Goal: Task Accomplishment & Management: Use online tool/utility

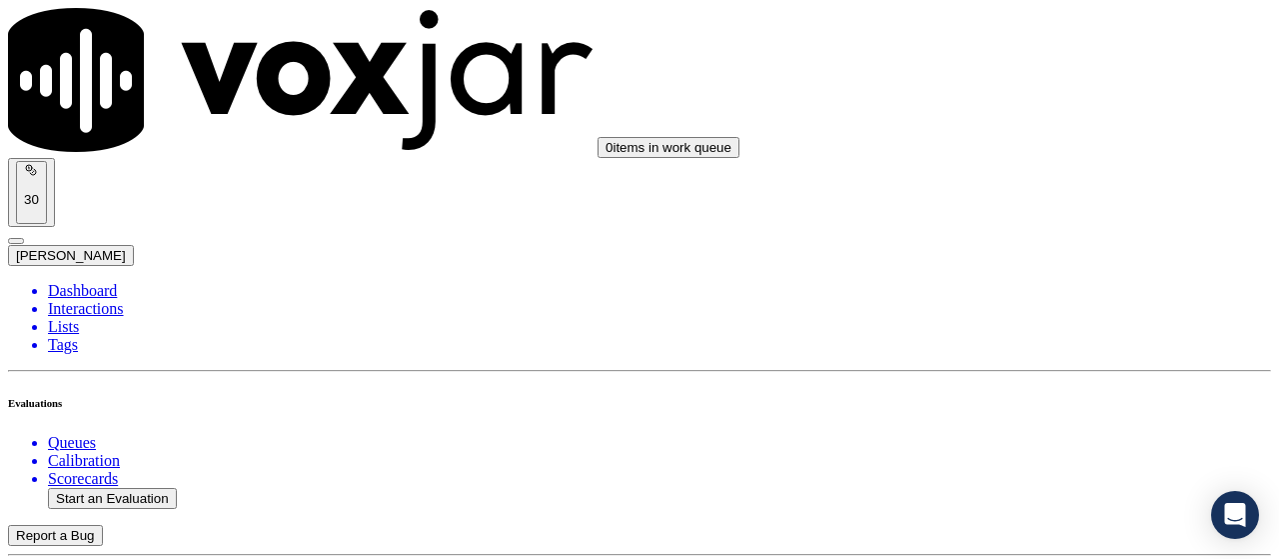
scroll to position [476, 0]
click at [138, 488] on button "Start an Evaluation" at bounding box center [112, 498] width 129 height 21
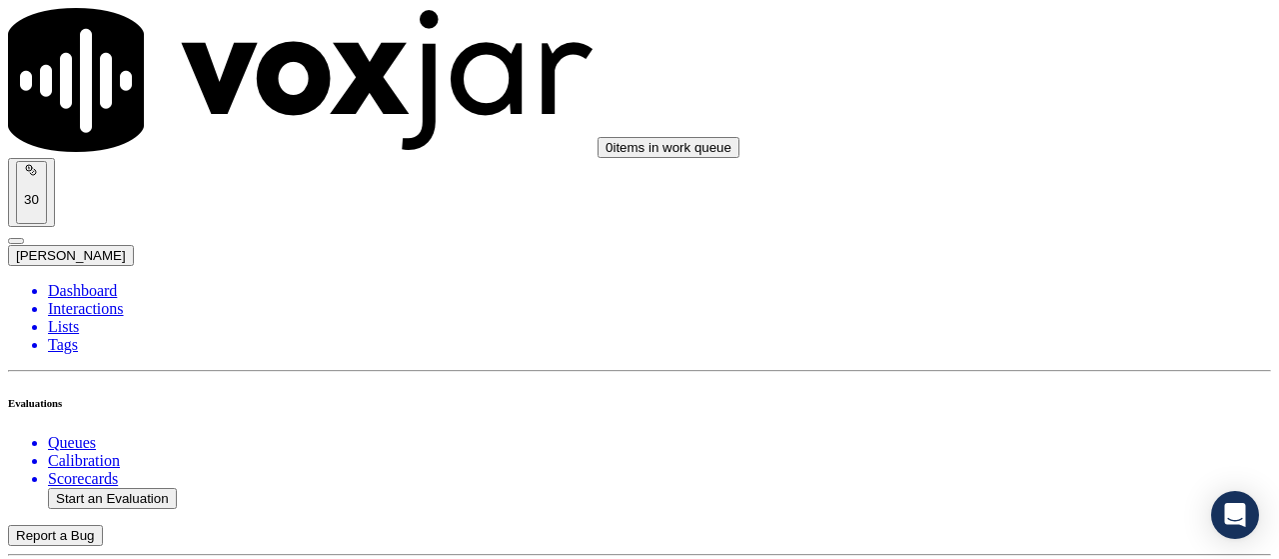
type input "20250917-173402_2159061193-all.mp3"
type input "car"
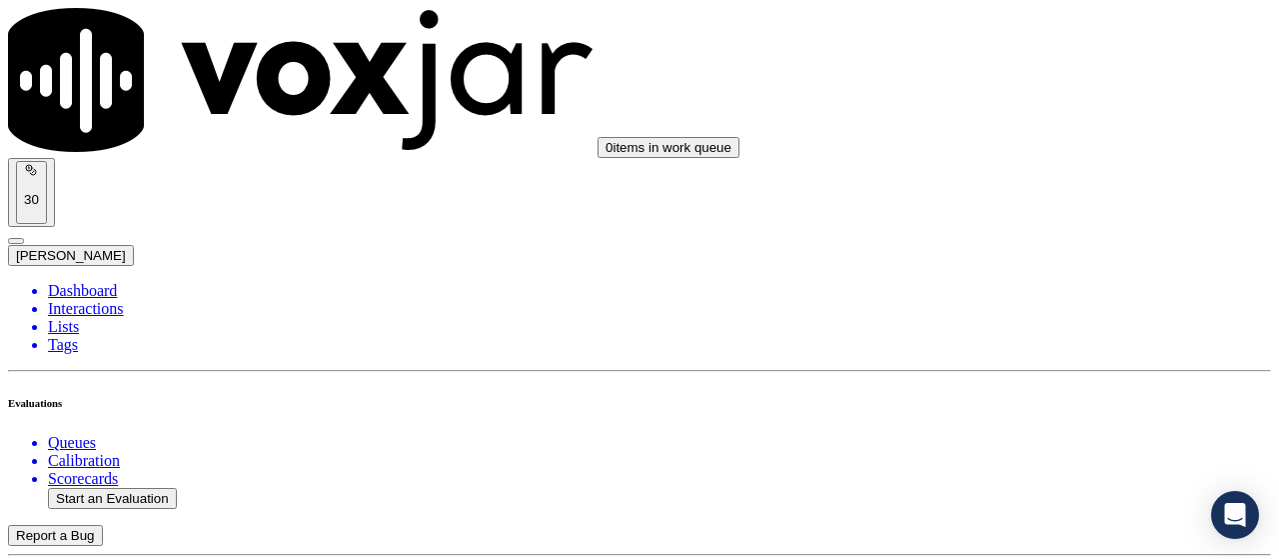
type input "[DATE]T12:28"
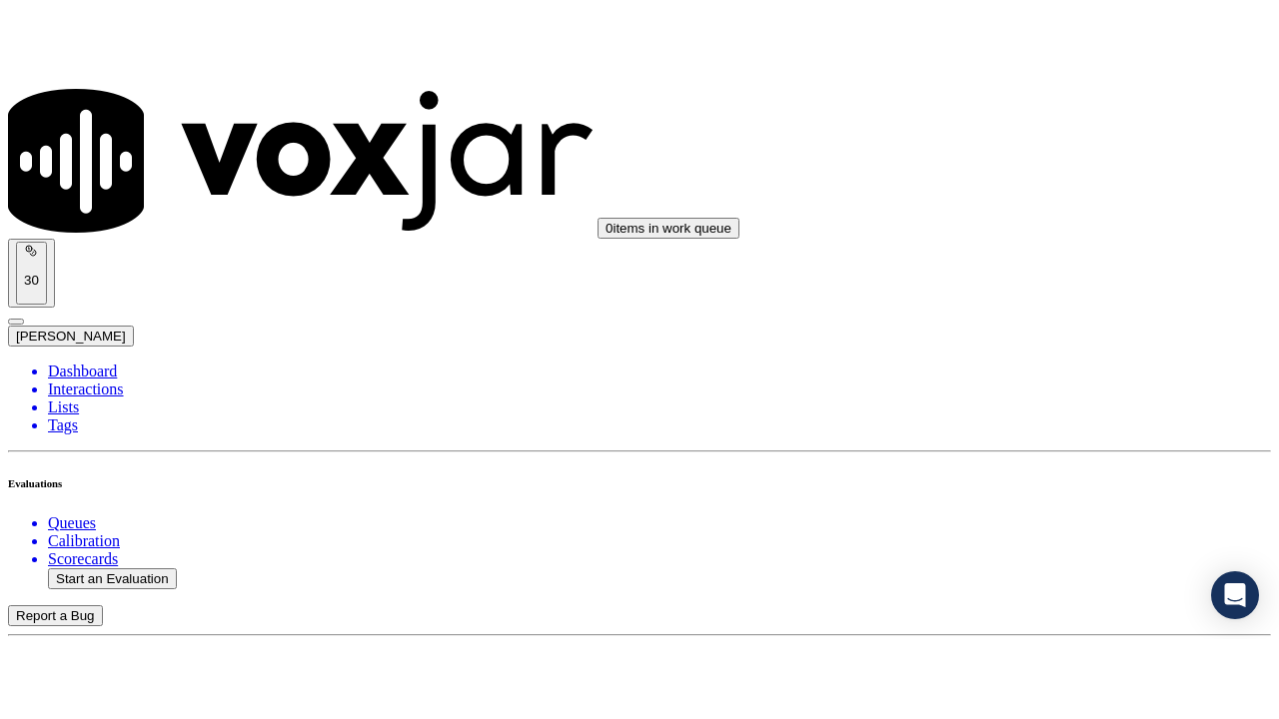
scroll to position [189, 0]
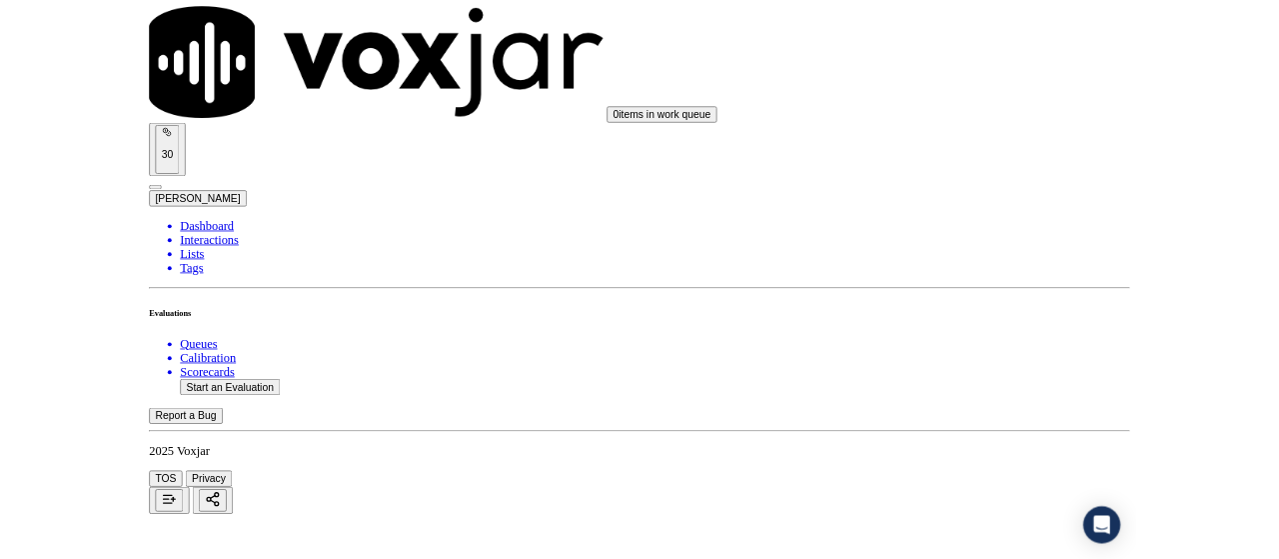
scroll to position [476, 0]
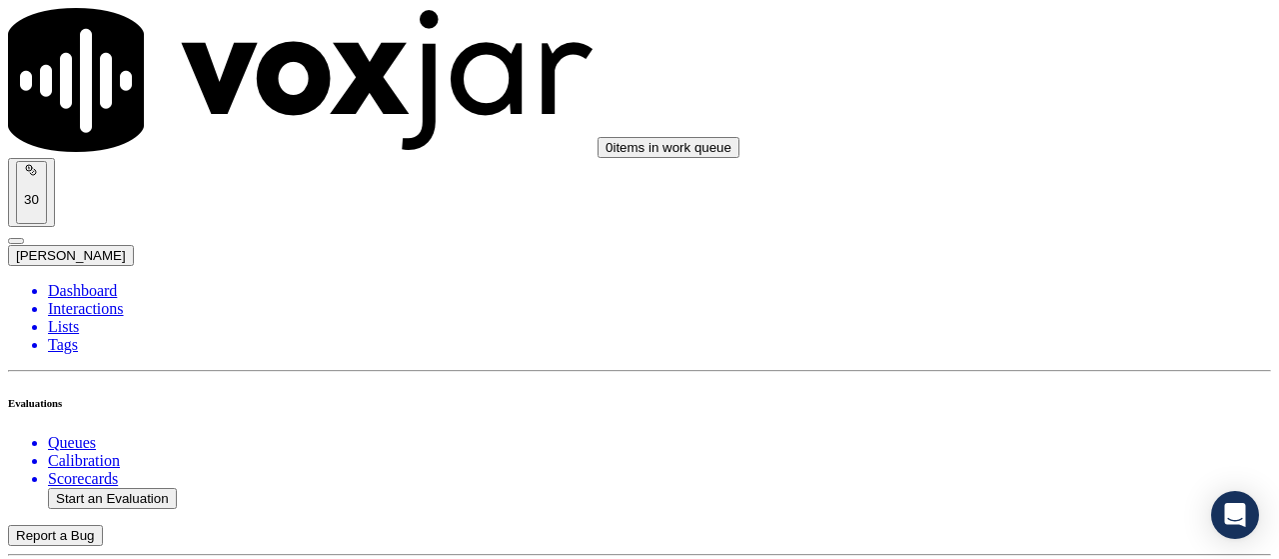
scroll to position [200, 0]
drag, startPoint x: 534, startPoint y: 94, endPoint x: 316, endPoint y: 90, distance: 217.9
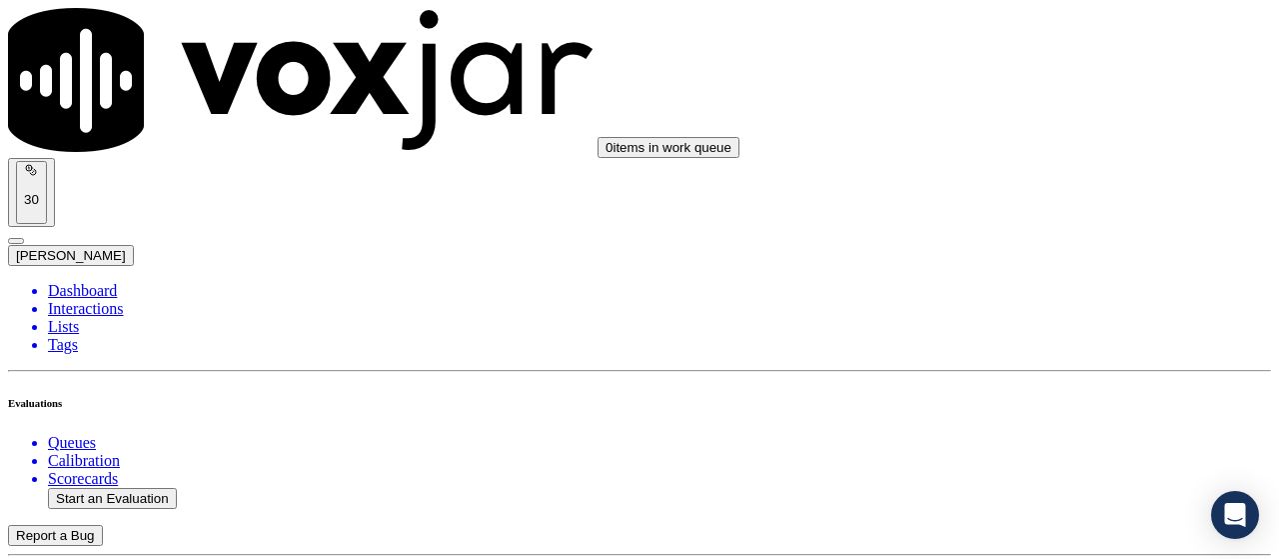
type input "[PERSON_NAME]"
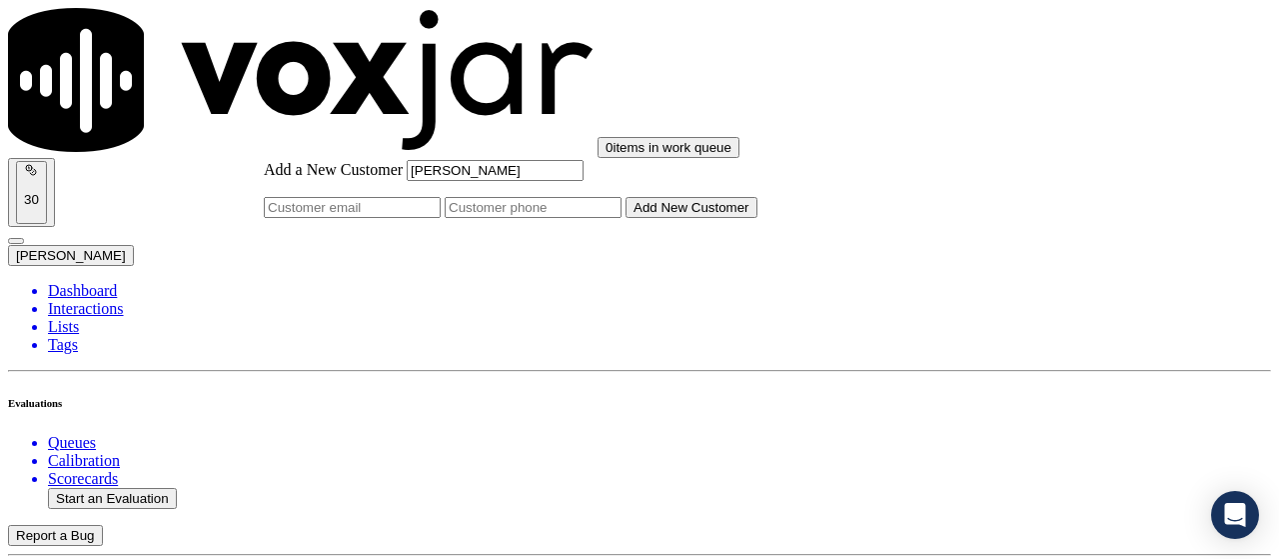
type input "[PERSON_NAME]"
drag, startPoint x: 734, startPoint y: 278, endPoint x: 669, endPoint y: 188, distance: 111.5
click at [622, 218] on input "Add a New Customer" at bounding box center [533, 207] width 177 height 21
paste input "2678797299"
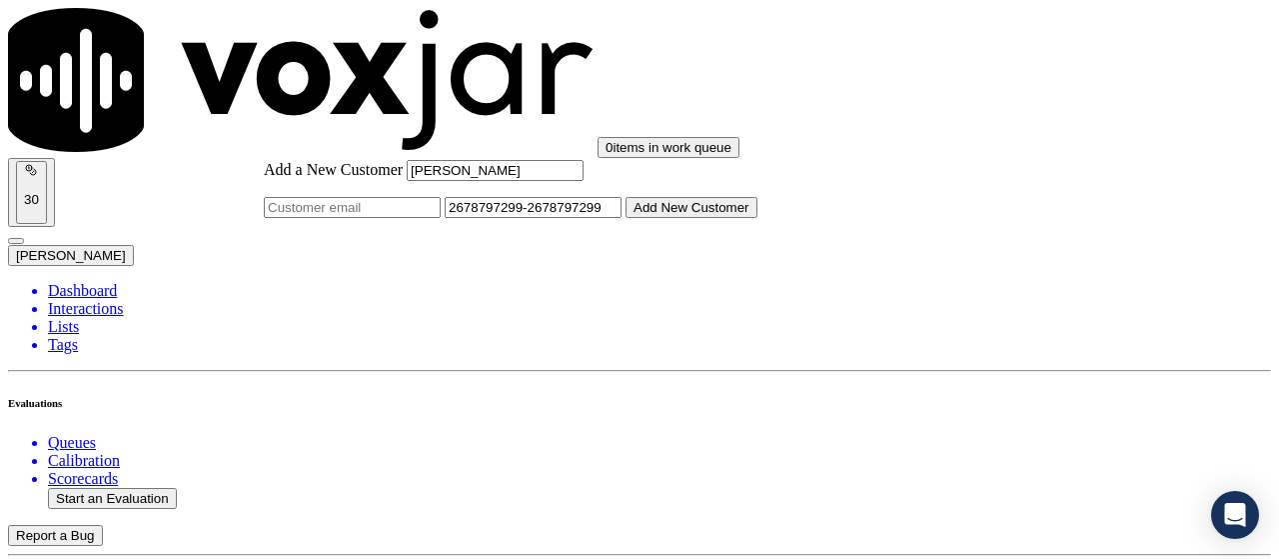
type input "2678797299-2678797299"
click at [757, 218] on button "Add New Customer" at bounding box center [692, 207] width 132 height 21
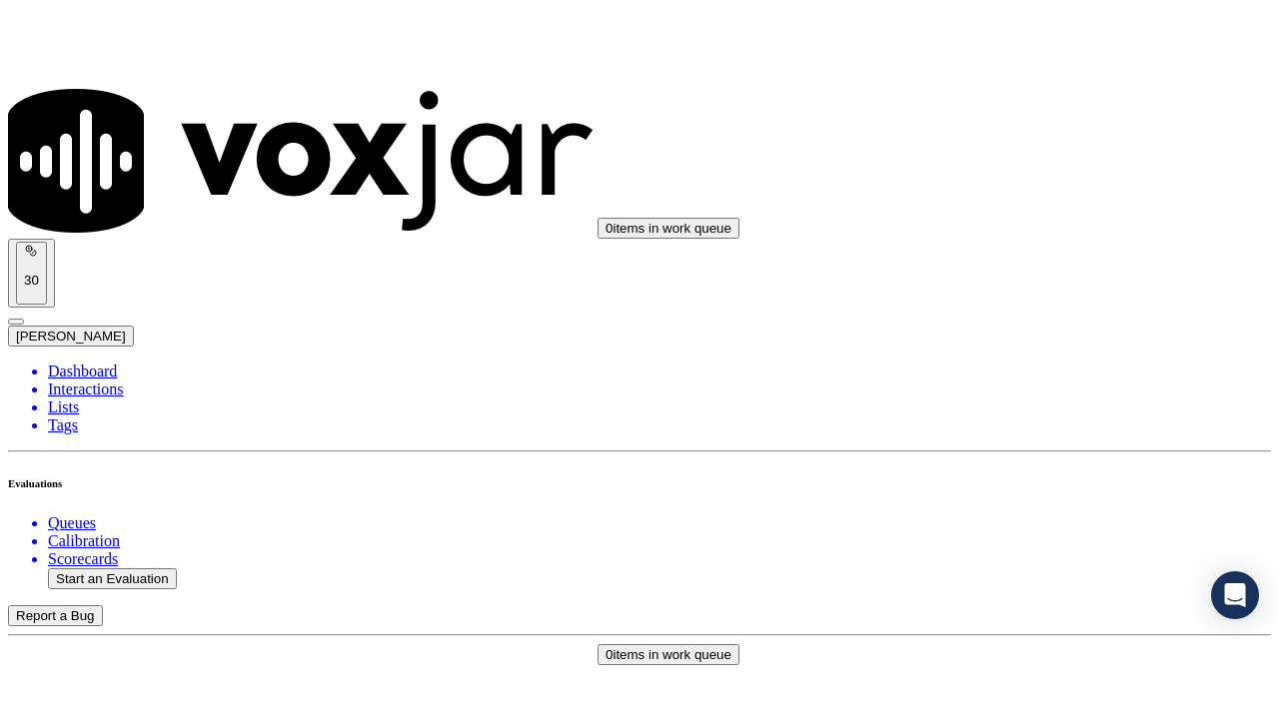
scroll to position [491, 0]
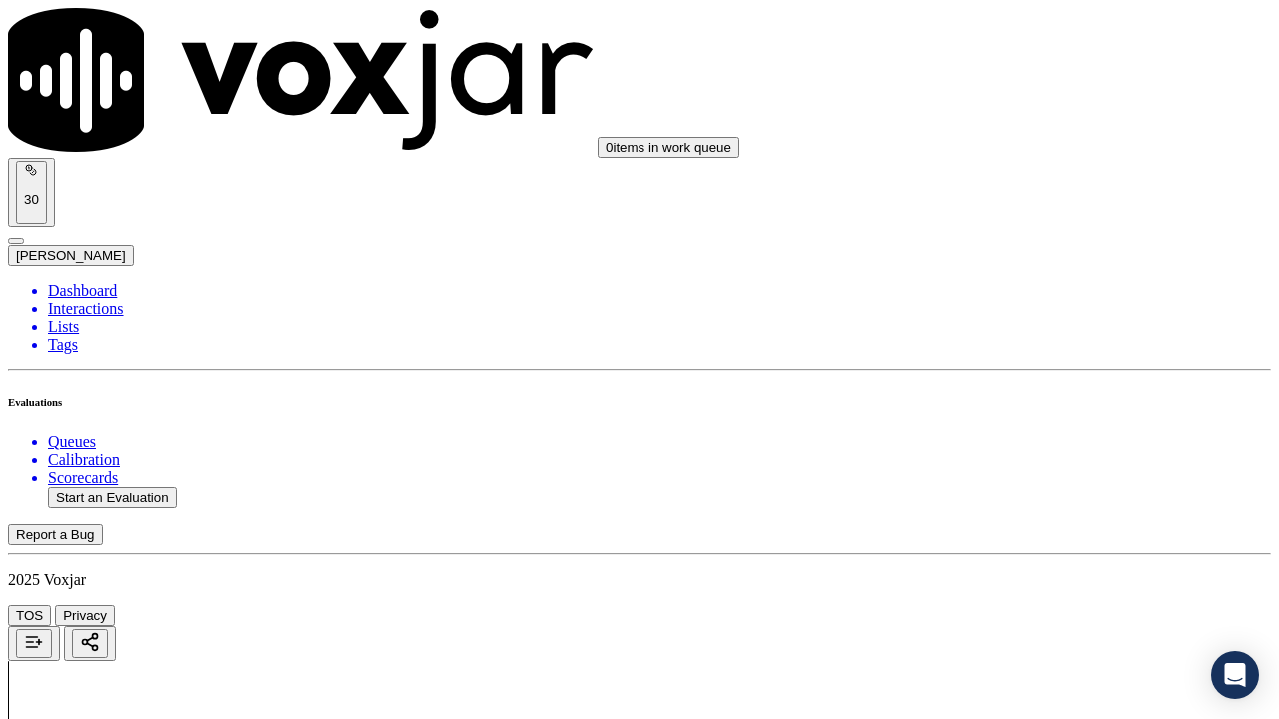
scroll to position [300, 0]
click at [1023, 137] on div "Yes" at bounding box center [1066, 128] width 226 height 18
click at [1011, 413] on div "Yes" at bounding box center [1066, 404] width 226 height 18
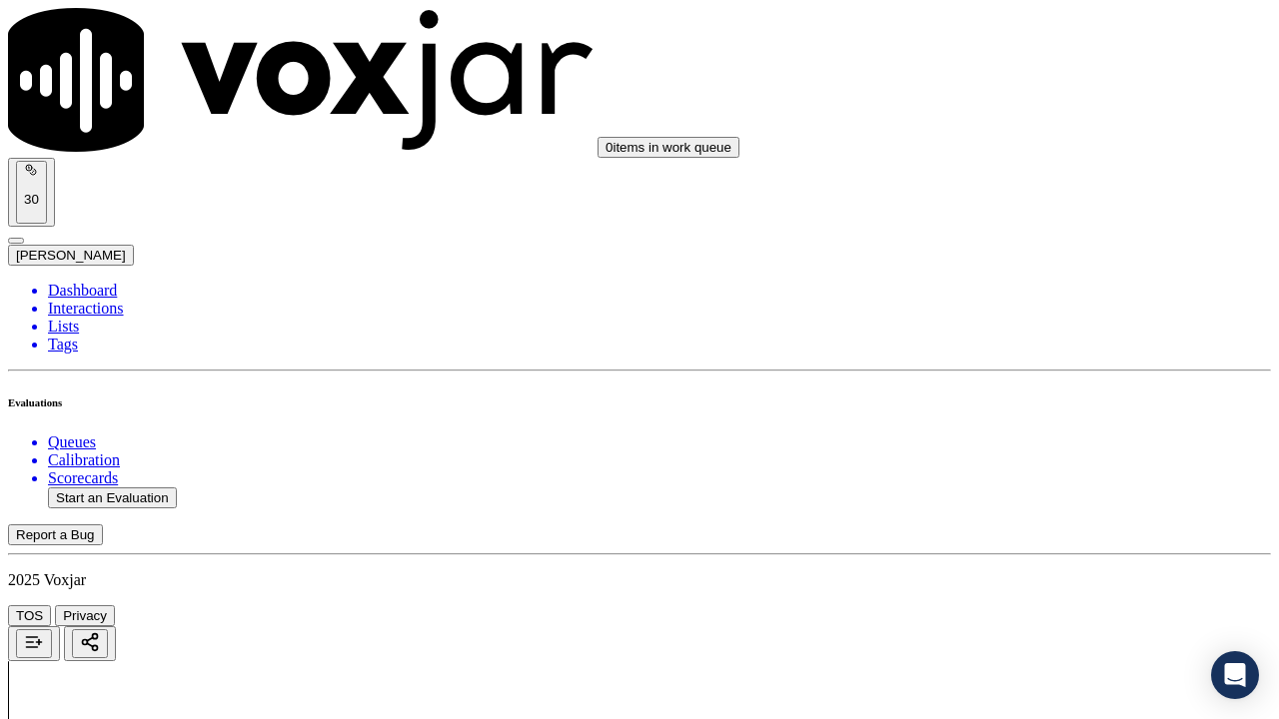
scroll to position [799, 0]
click at [1031, 164] on div "Yes" at bounding box center [1066, 156] width 226 height 18
click at [1025, 501] on div "N/A" at bounding box center [1066, 492] width 226 height 18
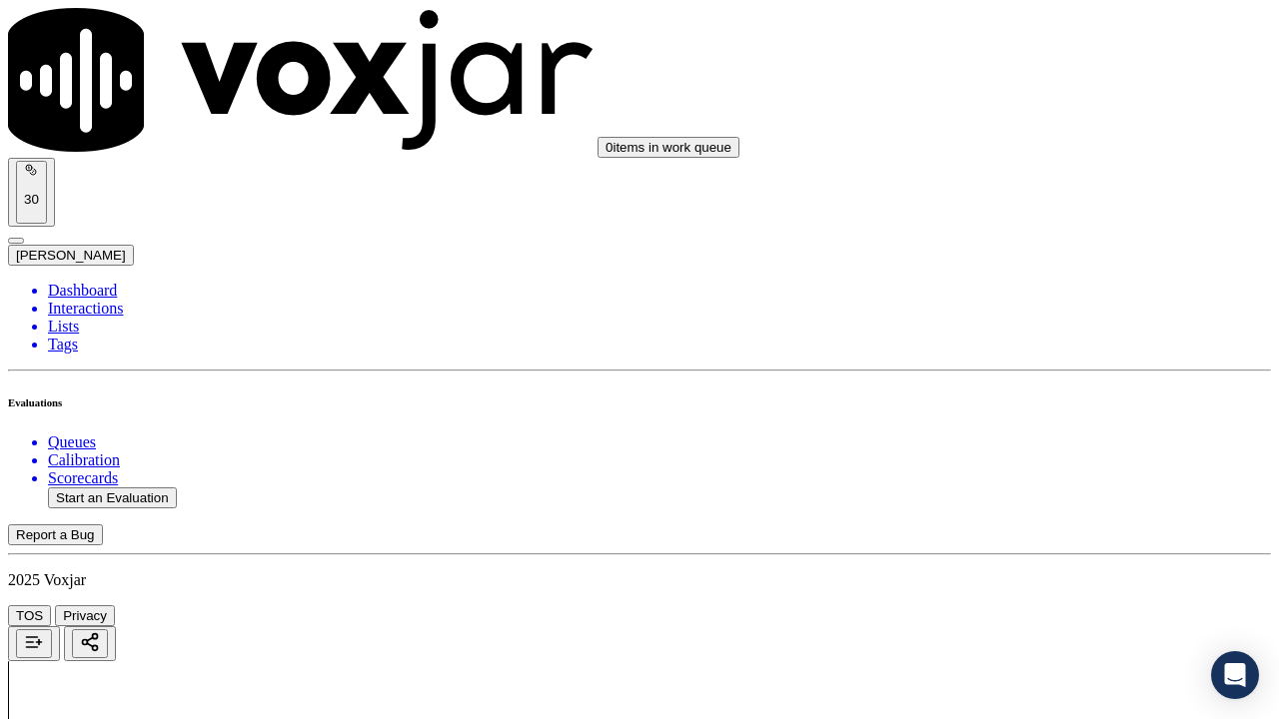
scroll to position [1199, 0]
click at [1025, 449] on div "N/A" at bounding box center [1066, 440] width 226 height 18
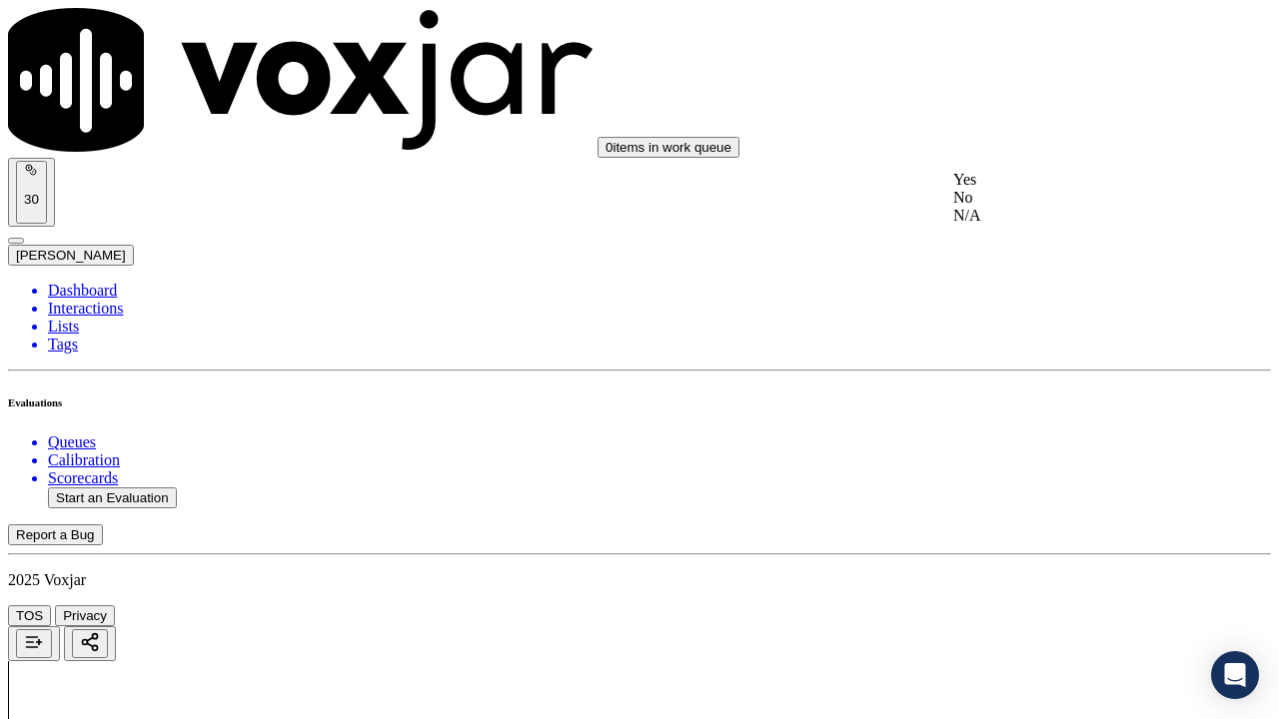
click at [1017, 189] on div "Yes" at bounding box center [1066, 180] width 226 height 18
click at [1013, 489] on div "Yes" at bounding box center [1066, 480] width 226 height 18
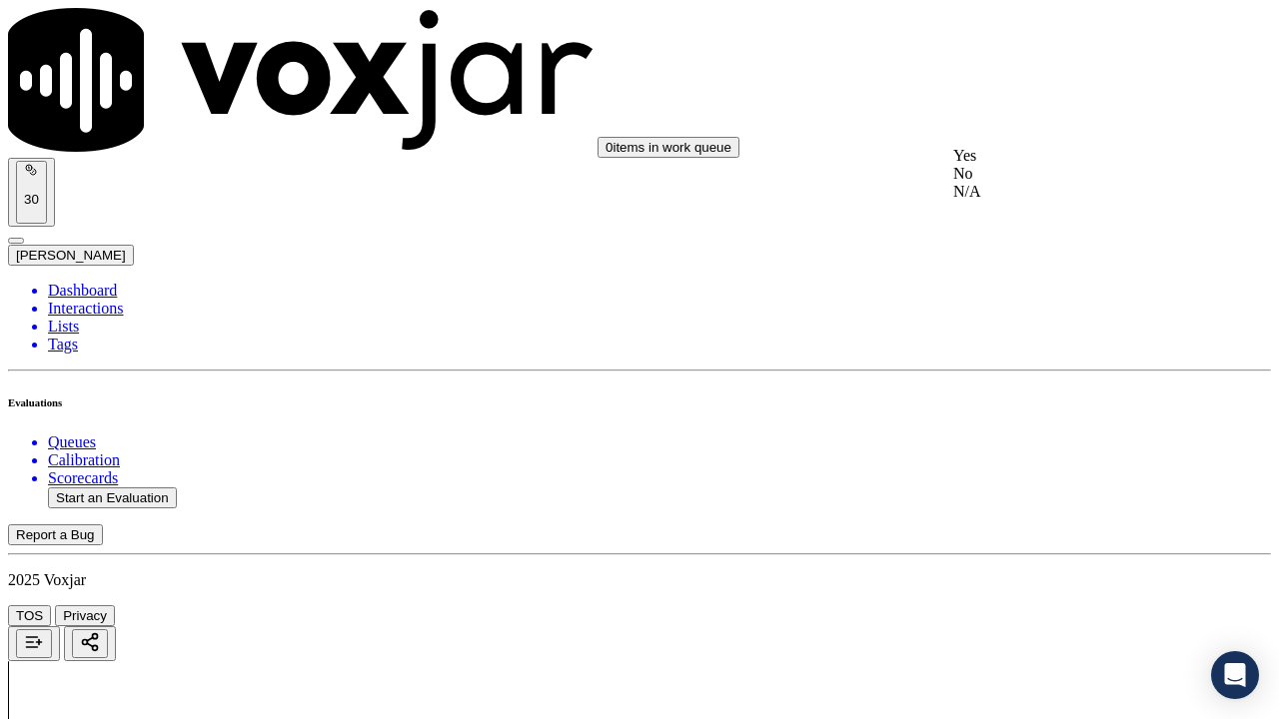
click at [1035, 165] on div "Yes" at bounding box center [1066, 156] width 226 height 18
click at [1046, 417] on div "Yes" at bounding box center [1066, 408] width 226 height 18
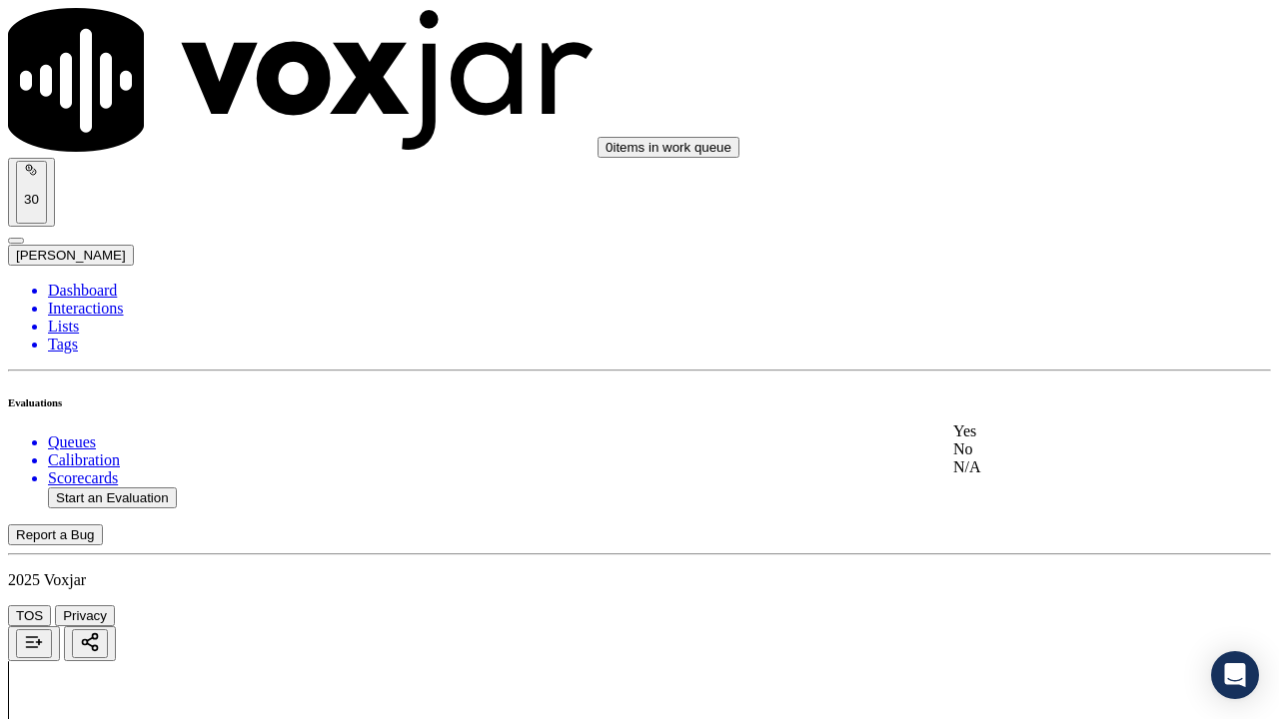
click at [1056, 441] on div "Yes" at bounding box center [1066, 432] width 226 height 18
click at [1020, 351] on div "Yes" at bounding box center [1066, 342] width 226 height 18
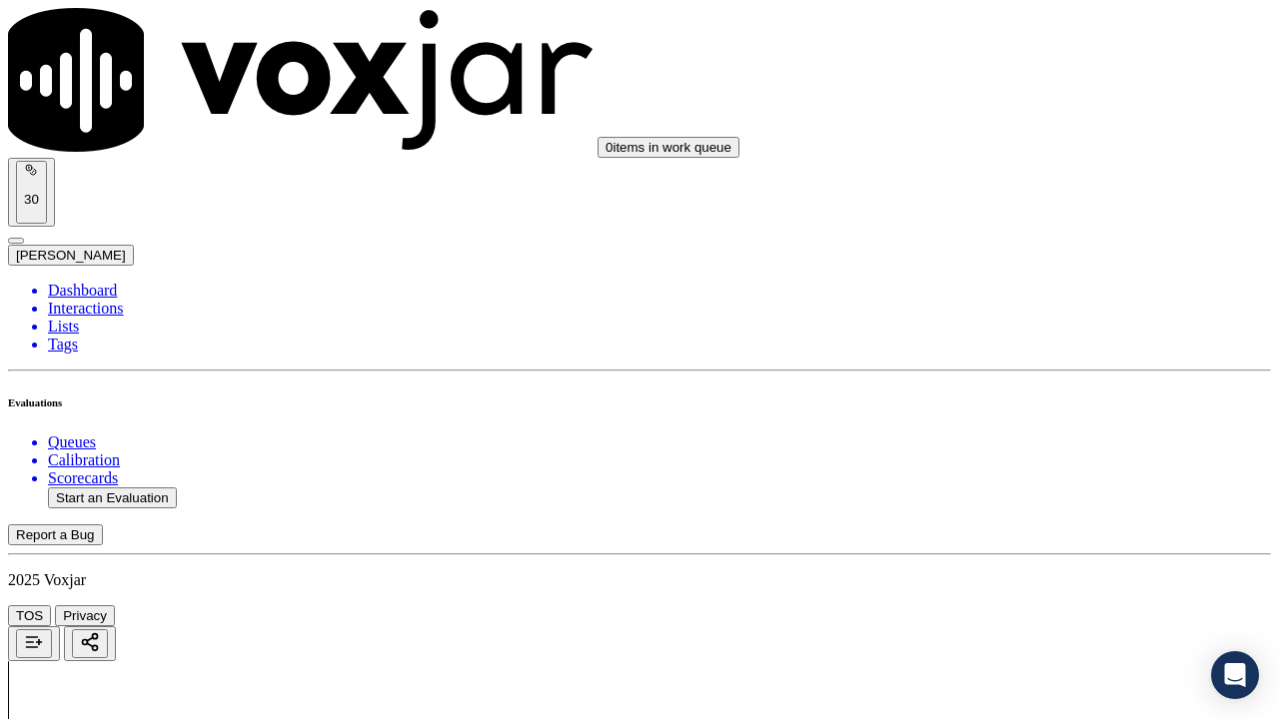
click at [1006, 223] on div "Yes" at bounding box center [1066, 214] width 226 height 18
click at [1028, 493] on div "No" at bounding box center [1066, 484] width 226 height 18
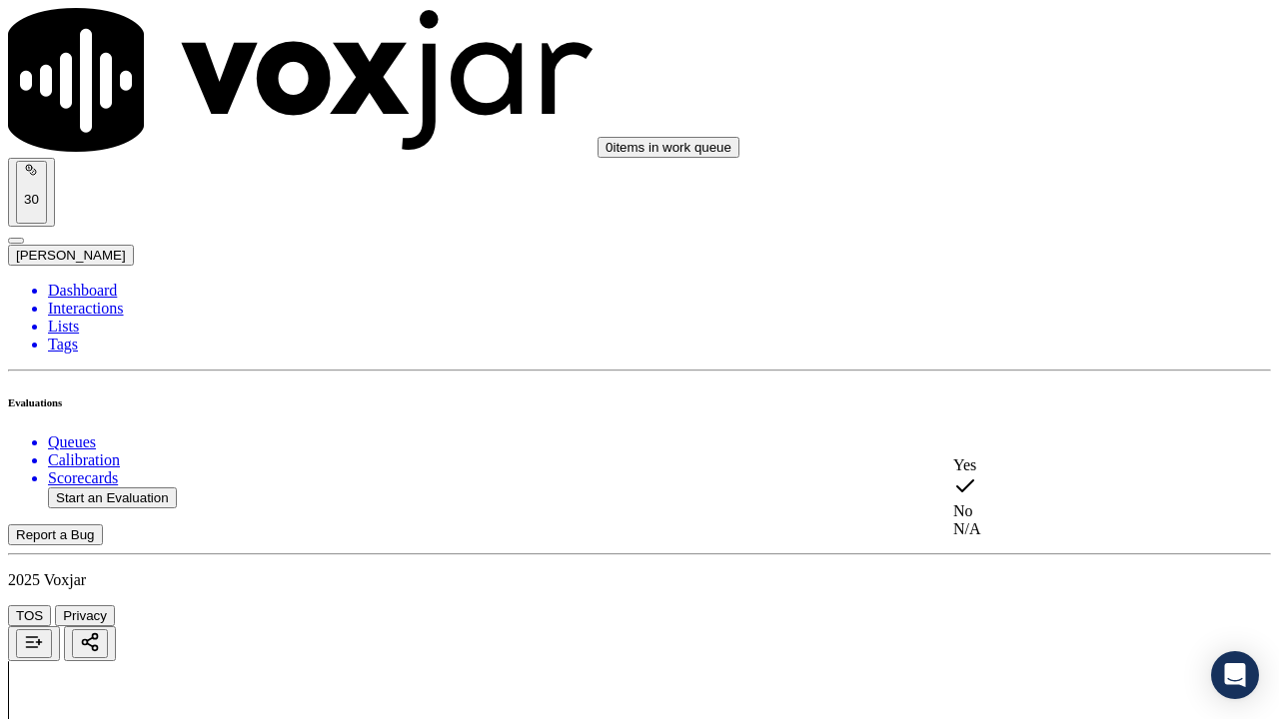
click at [1022, 475] on div "Yes" at bounding box center [1066, 466] width 226 height 18
click at [1024, 127] on div "Yes" at bounding box center [1066, 118] width 226 height 18
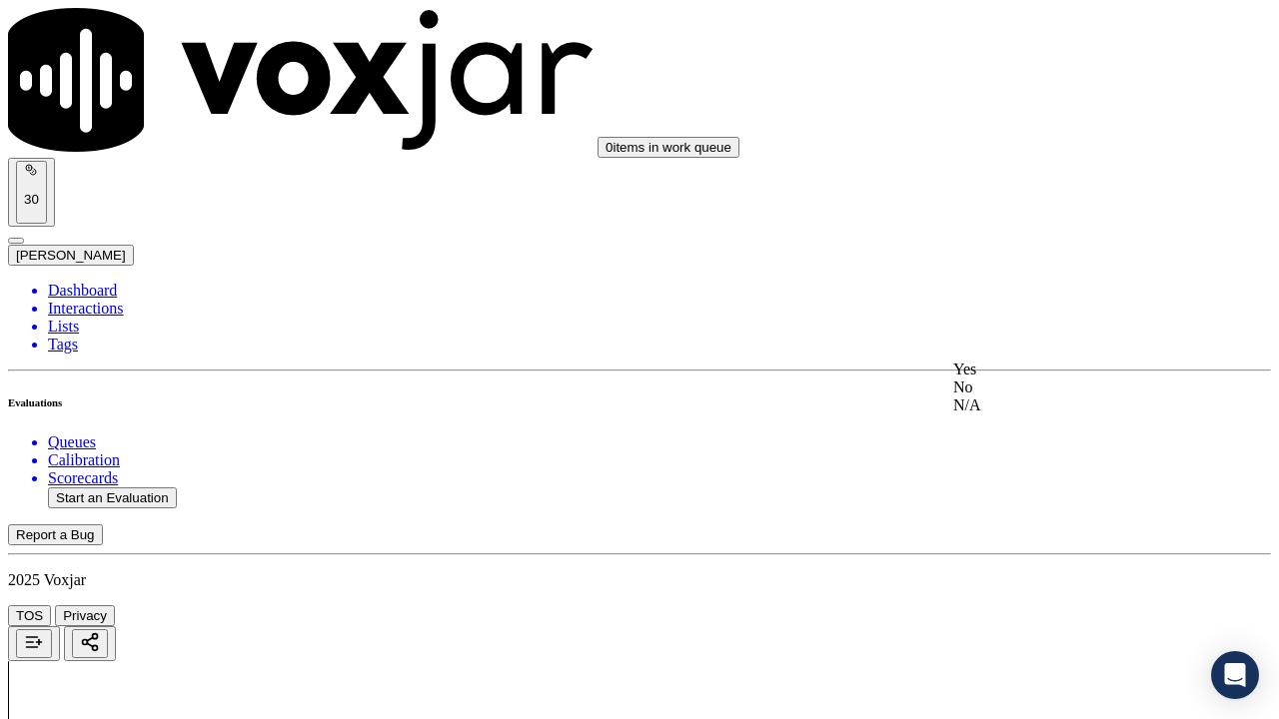
click at [1024, 379] on div "Yes" at bounding box center [1066, 370] width 226 height 18
click at [1001, 501] on div "Yes" at bounding box center [1066, 492] width 226 height 18
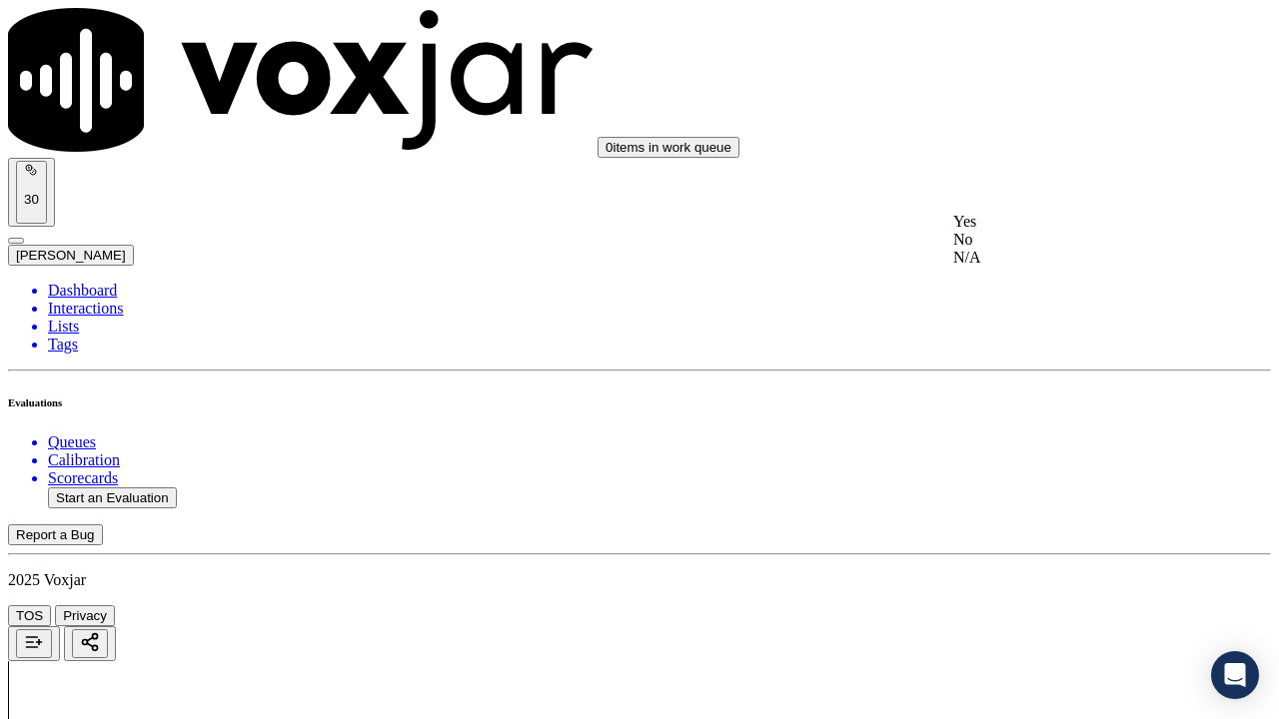
click at [1010, 231] on div "Yes" at bounding box center [1066, 222] width 226 height 18
click at [1020, 507] on div "Yes" at bounding box center [1066, 498] width 226 height 18
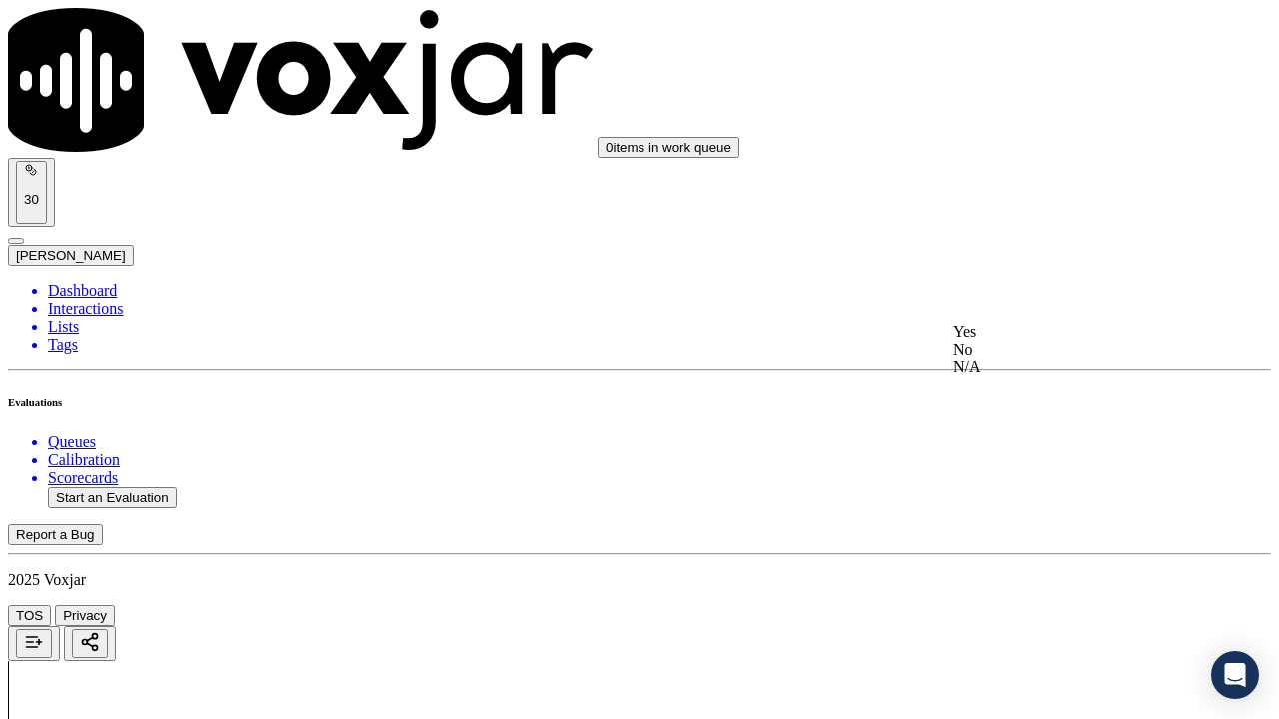
click at [1008, 336] on div "Yes" at bounding box center [1066, 332] width 226 height 18
click at [1018, 265] on div "Yes" at bounding box center [1066, 256] width 226 height 18
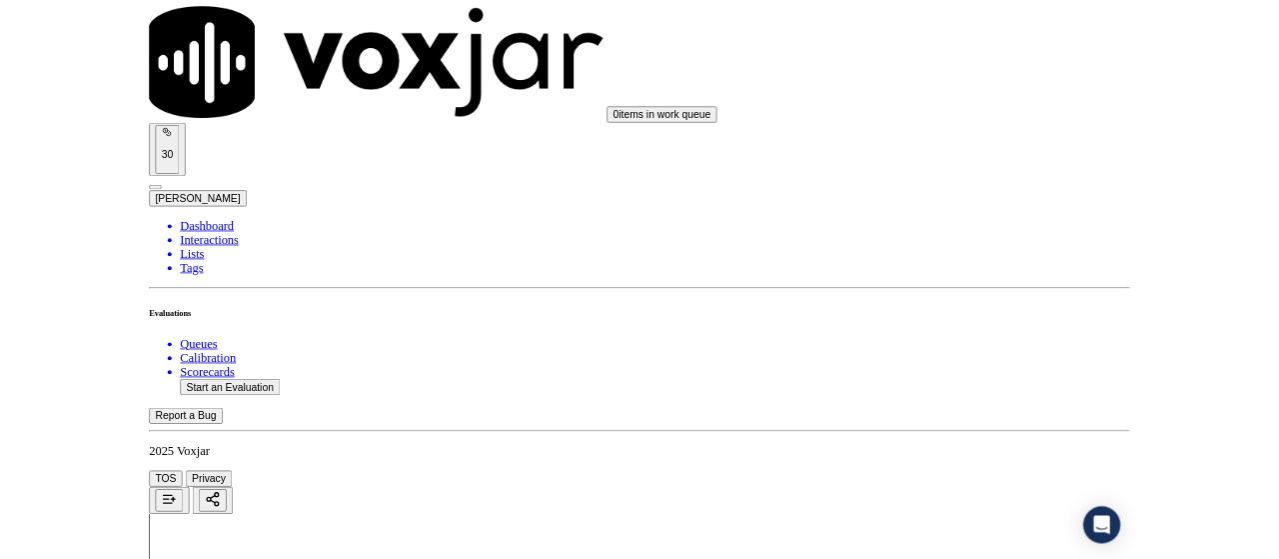
scroll to position [5811, 0]
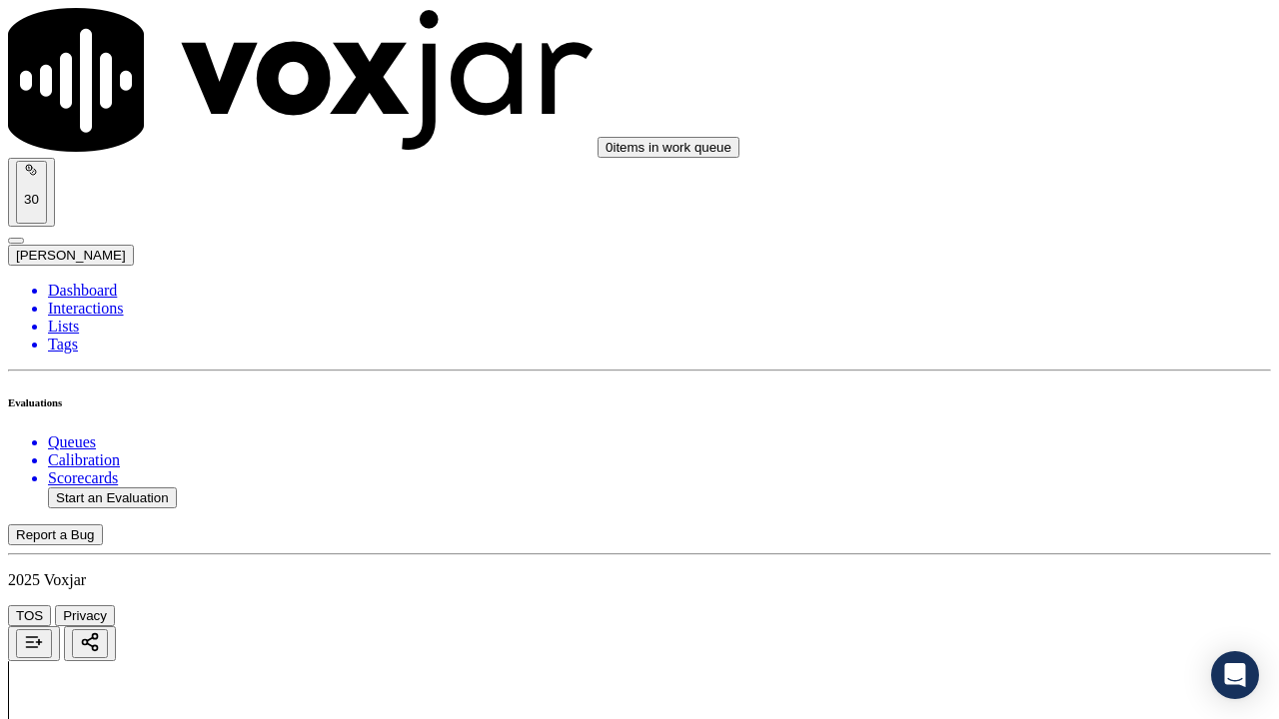
click at [1018, 502] on div "Yes" at bounding box center [1066, 493] width 226 height 18
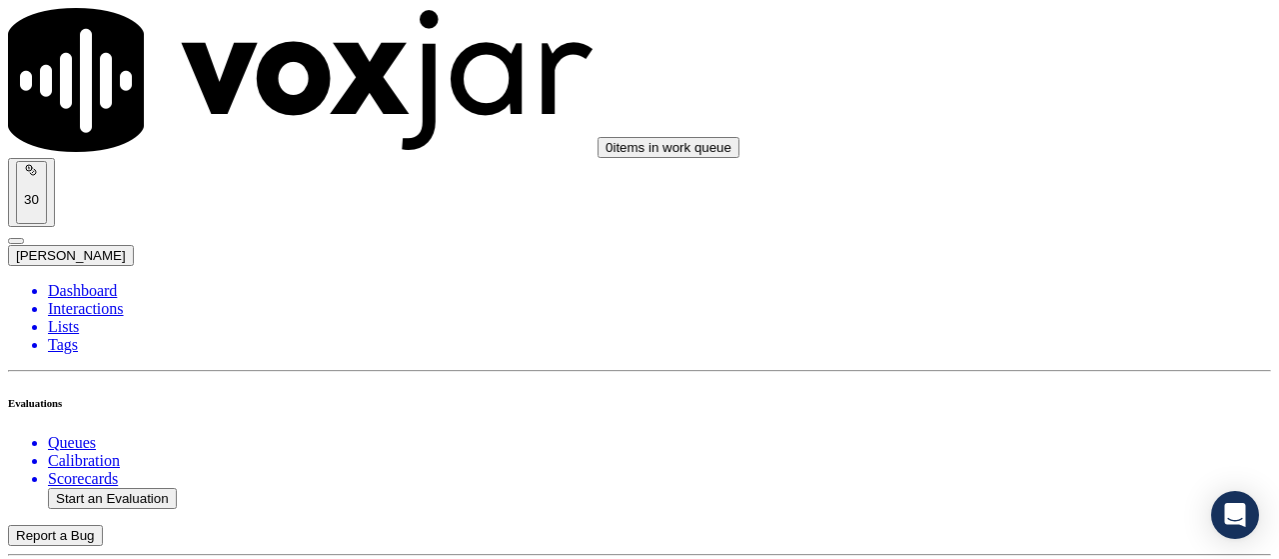
click at [147, 488] on button "Start an Evaluation" at bounding box center [112, 498] width 129 height 21
type input "20250917-181307_2155186183-all.mp3"
type input "lui"
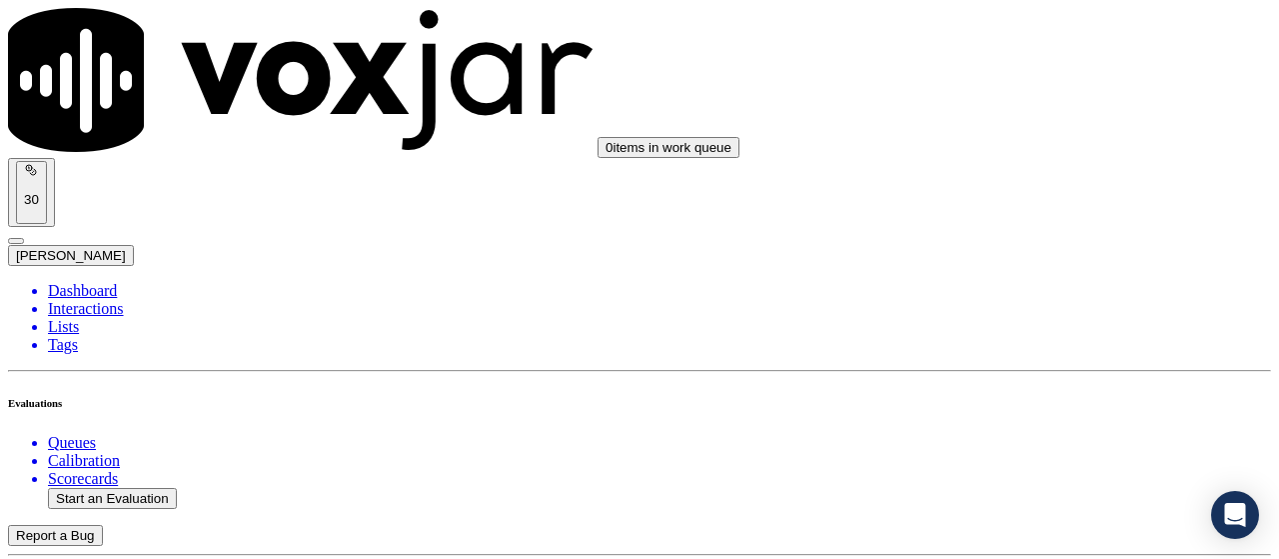
drag, startPoint x: 548, startPoint y: 355, endPoint x: 520, endPoint y: 359, distance: 28.3
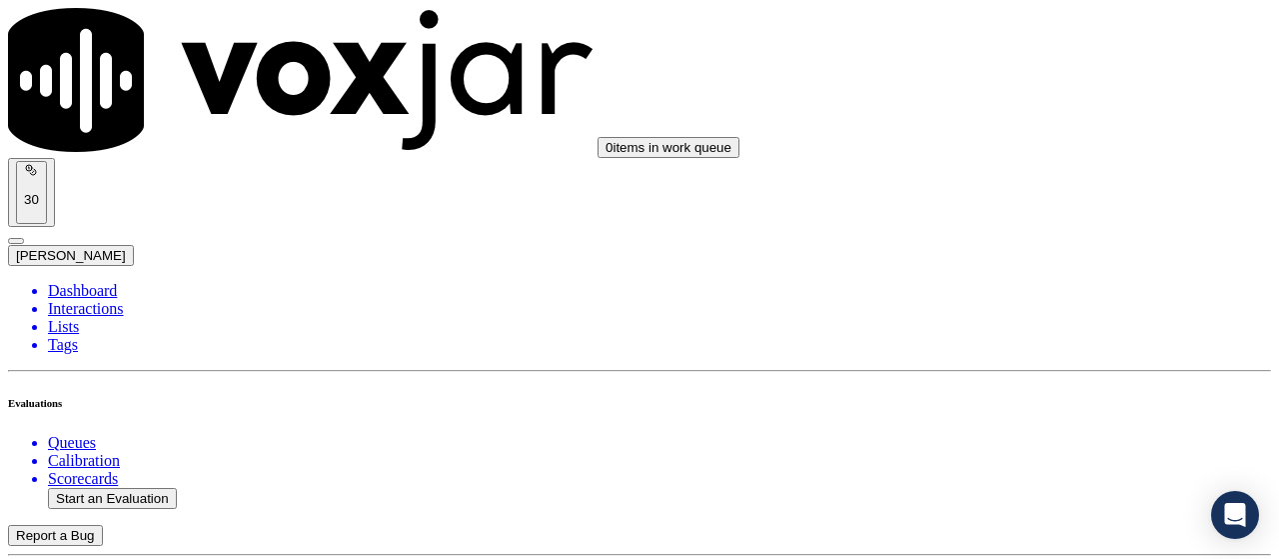
type input "[DATE]T12:33"
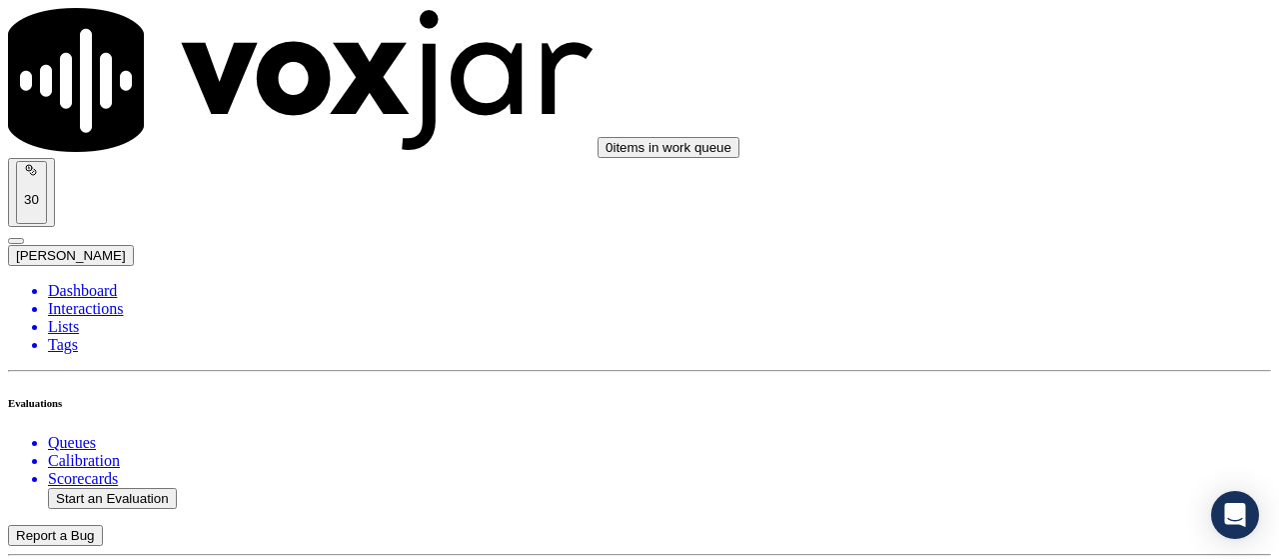
scroll to position [200, 0]
type input "[PERSON_NAME]"
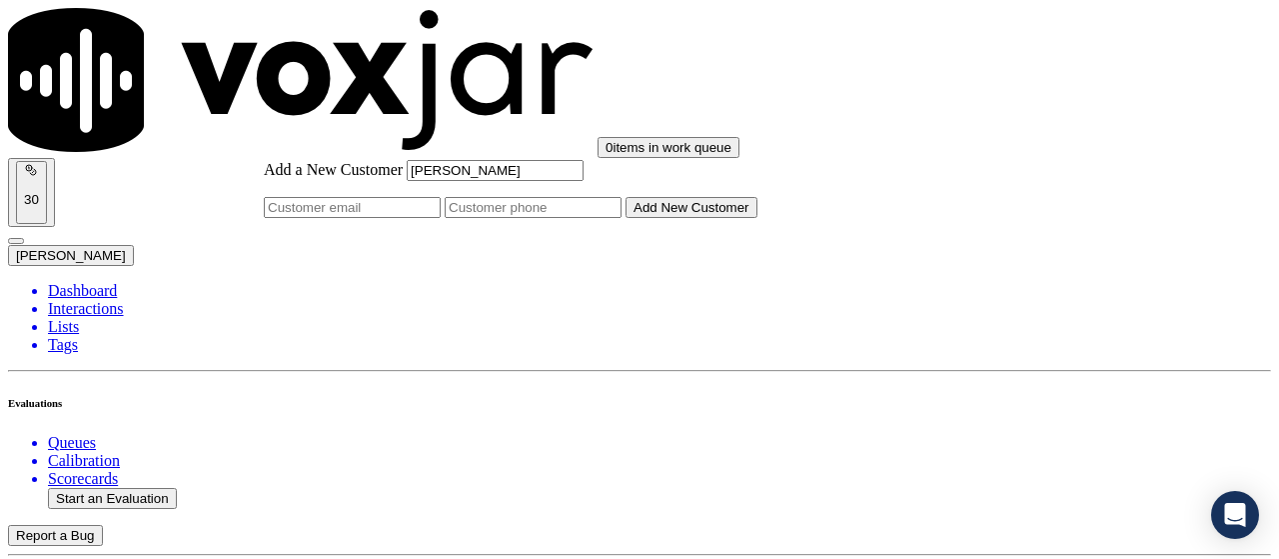
type input "[PERSON_NAME]"
click at [622, 218] on input "Add a New Customer" at bounding box center [533, 207] width 177 height 21
paste input "2155186183"
paste input "2152481272"
type input "2155186183-2152481272"
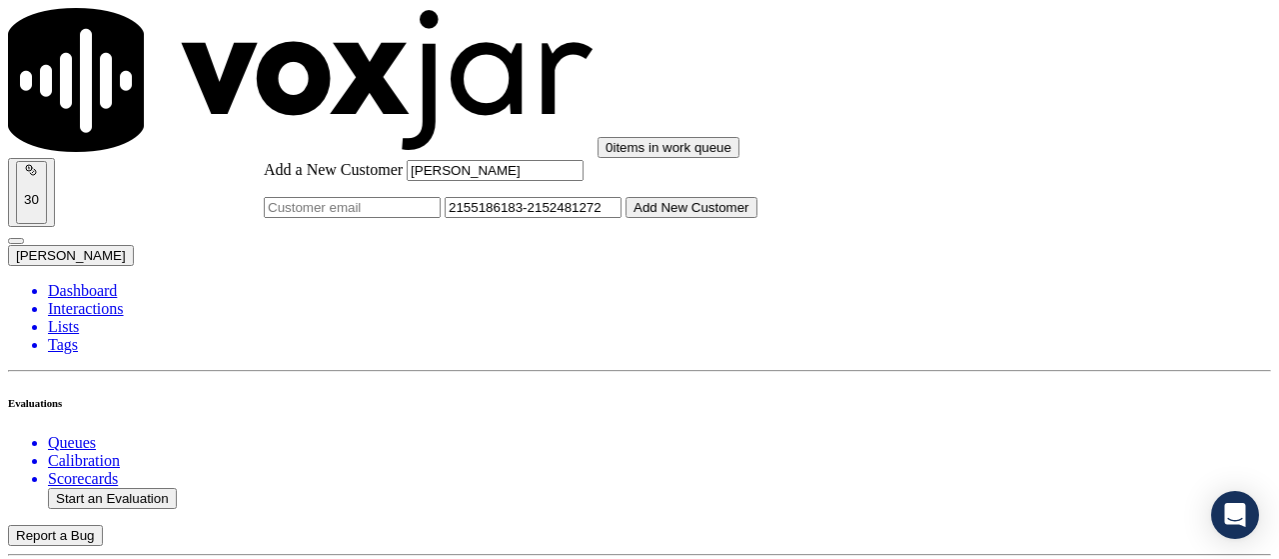
click at [757, 218] on button "Add New Customer" at bounding box center [692, 207] width 132 height 21
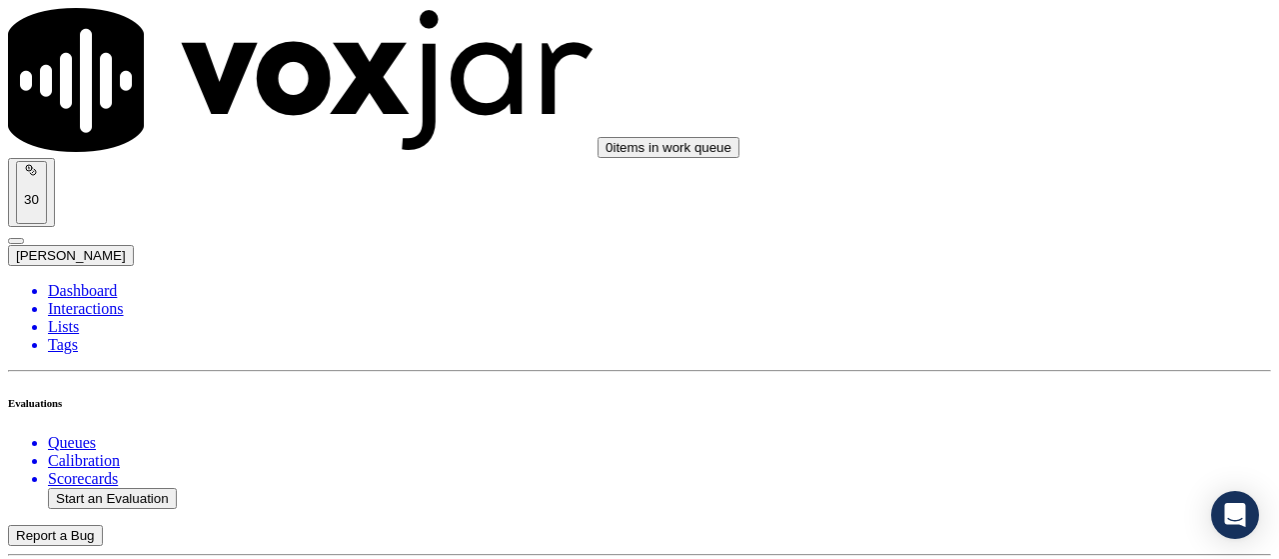
scroll to position [0, 0]
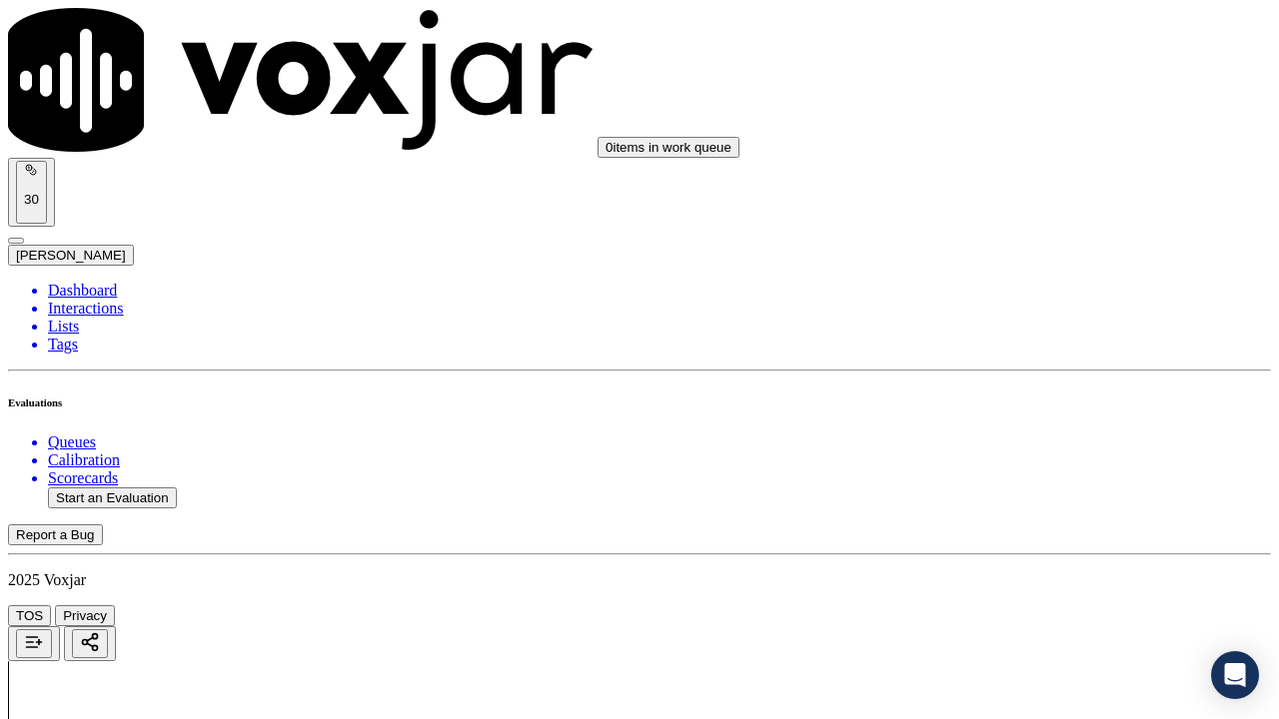
scroll to position [300, 0]
drag, startPoint x: 1046, startPoint y: 102, endPoint x: 1046, endPoint y: 113, distance: 11.0
click at [1045, 137] on div "Yes" at bounding box center [1066, 128] width 226 height 18
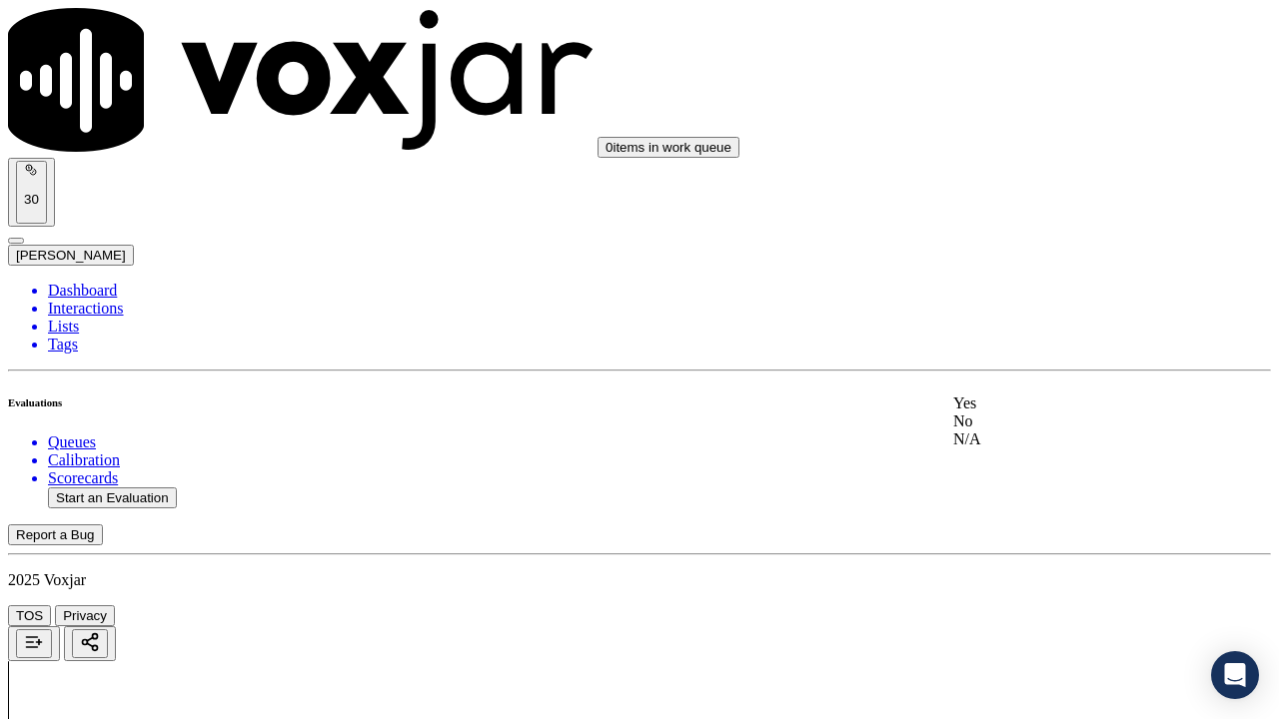
click at [998, 413] on div "Yes" at bounding box center [1066, 404] width 226 height 18
click at [1007, 509] on div "Yes" at bounding box center [1066, 502] width 226 height 18
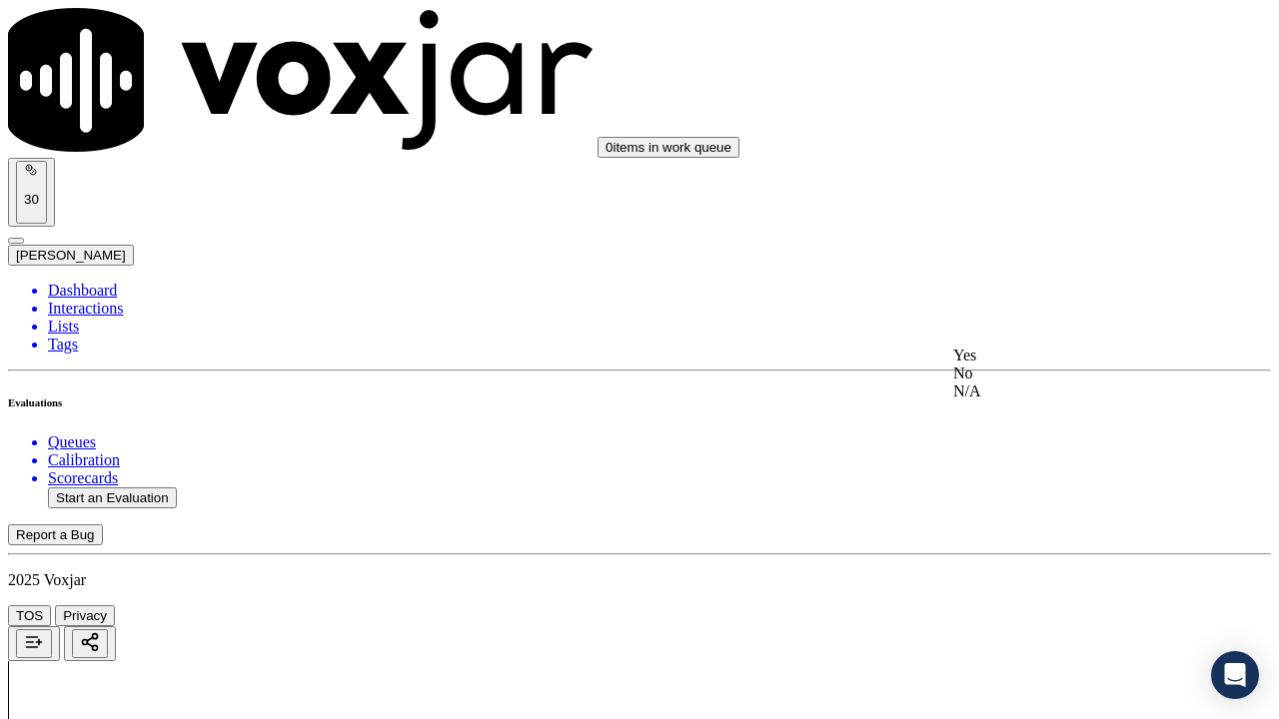
click at [1016, 401] on div "N/A" at bounding box center [1066, 392] width 226 height 18
click at [1017, 249] on div "N/A" at bounding box center [1066, 240] width 226 height 18
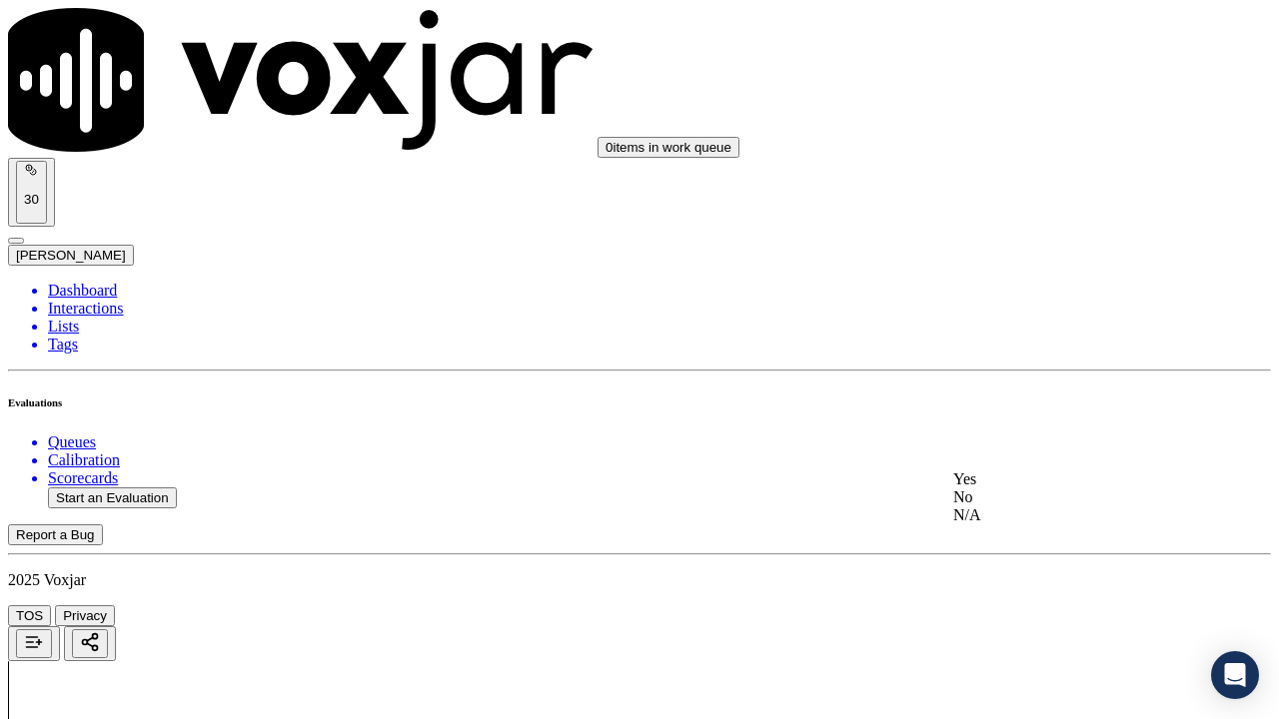
click at [1036, 489] on div "Yes" at bounding box center [1066, 480] width 226 height 18
click at [1046, 289] on div "Yes" at bounding box center [1066, 280] width 226 height 18
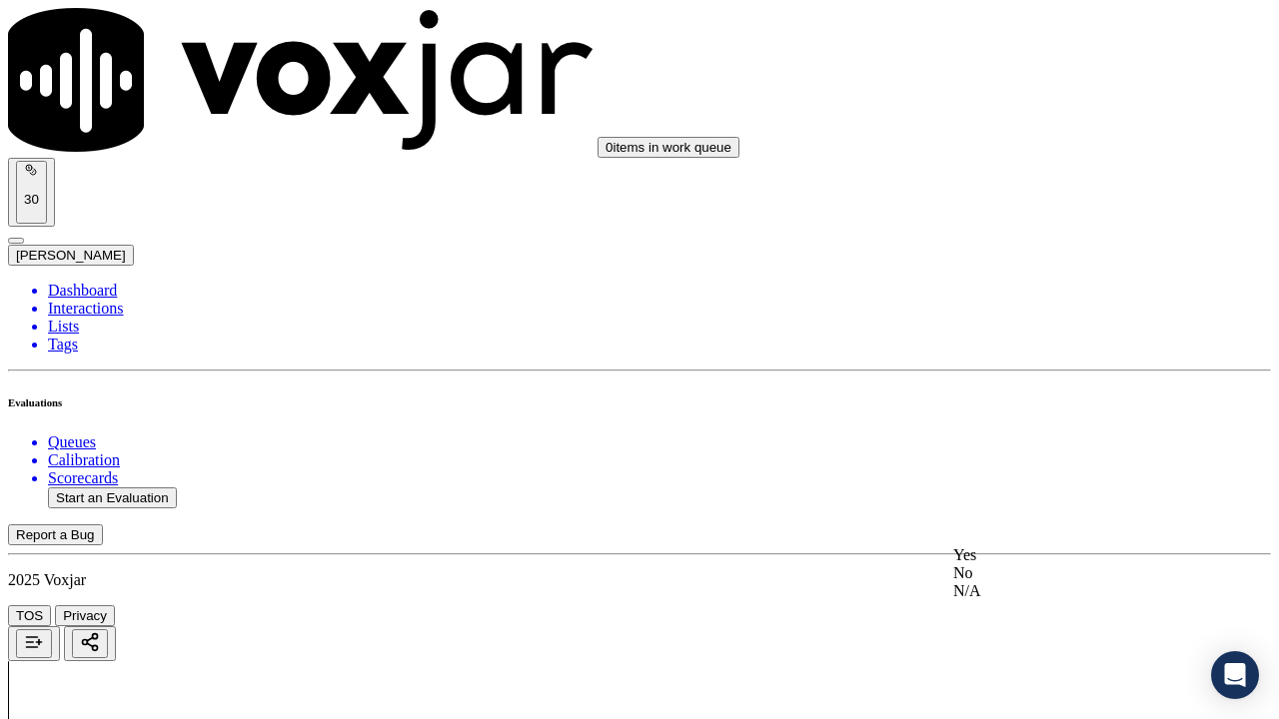
click at [1047, 558] on div "Yes" at bounding box center [1066, 556] width 226 height 18
click at [1035, 215] on div "Yes" at bounding box center [1066, 208] width 226 height 18
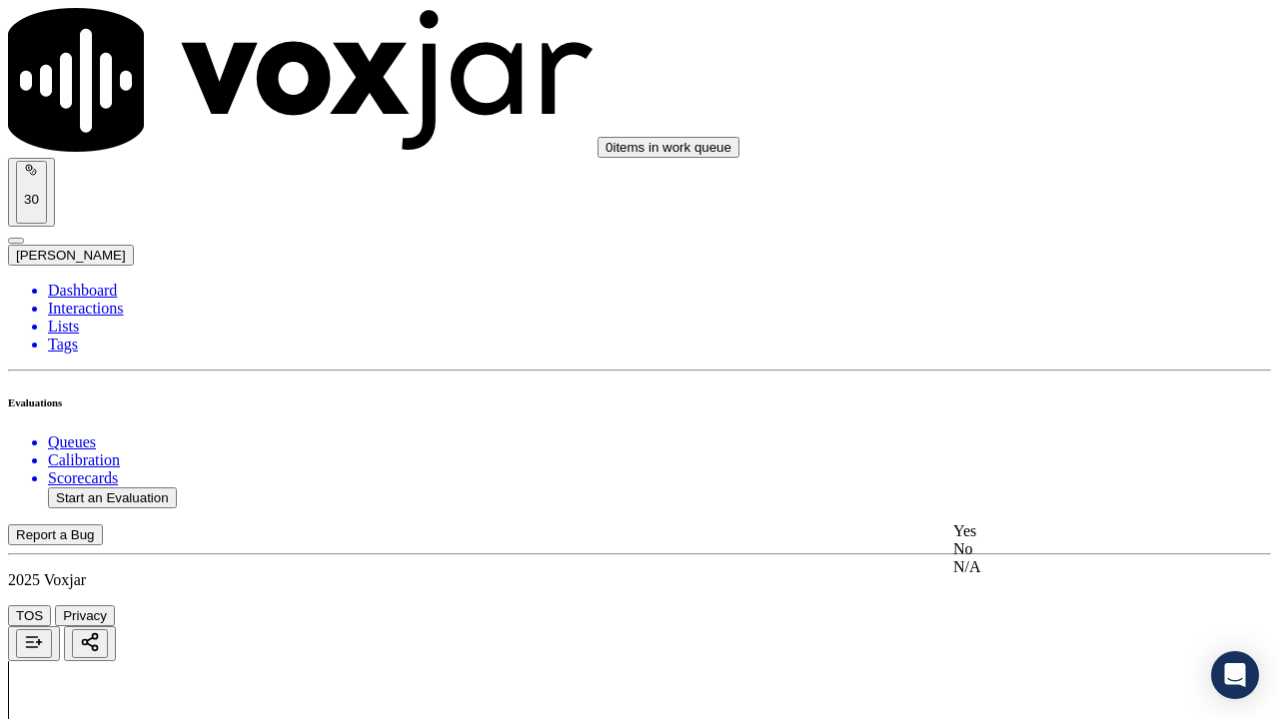
click at [1047, 536] on div "Yes" at bounding box center [1066, 532] width 226 height 18
click at [1059, 351] on div "Yes" at bounding box center [1066, 342] width 226 height 18
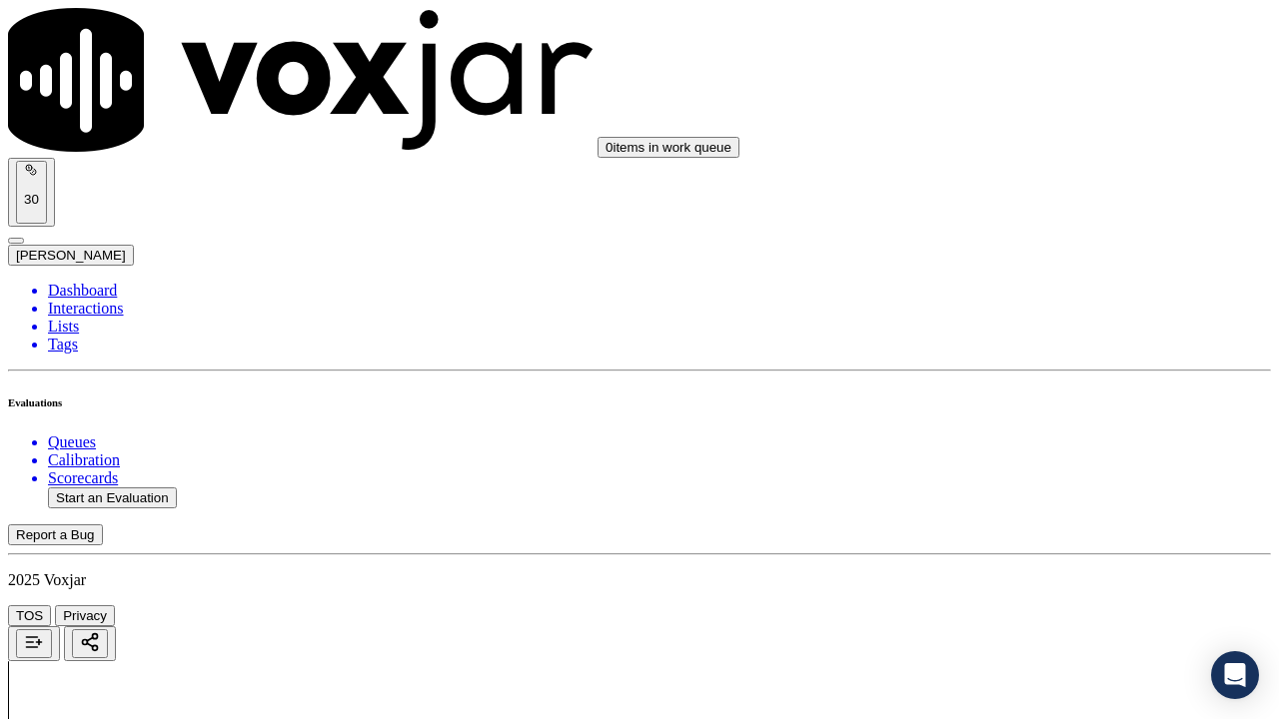
click at [1064, 223] on div "Yes" at bounding box center [1066, 214] width 226 height 18
click at [1040, 465] on div "Yes" at bounding box center [1066, 466] width 226 height 18
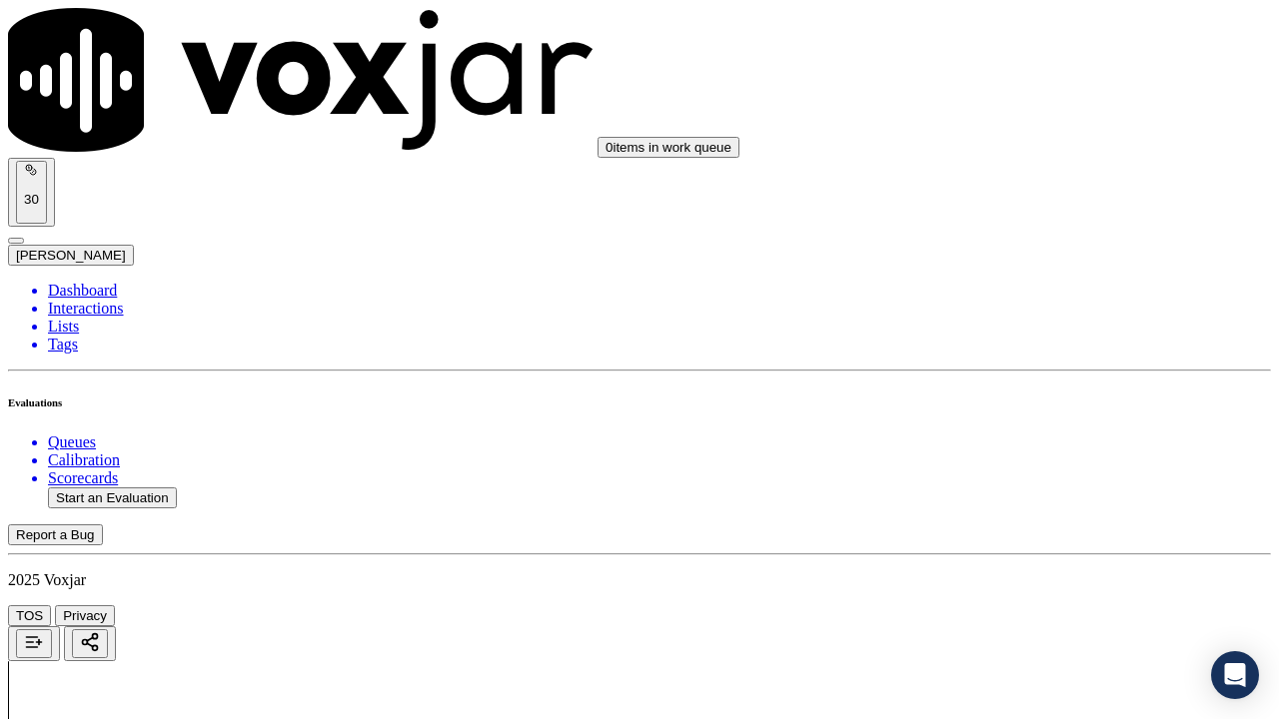
click at [1050, 327] on div "Yes" at bounding box center [1066, 318] width 226 height 18
click at [1026, 558] on div "Yes" at bounding box center [1066, 570] width 226 height 18
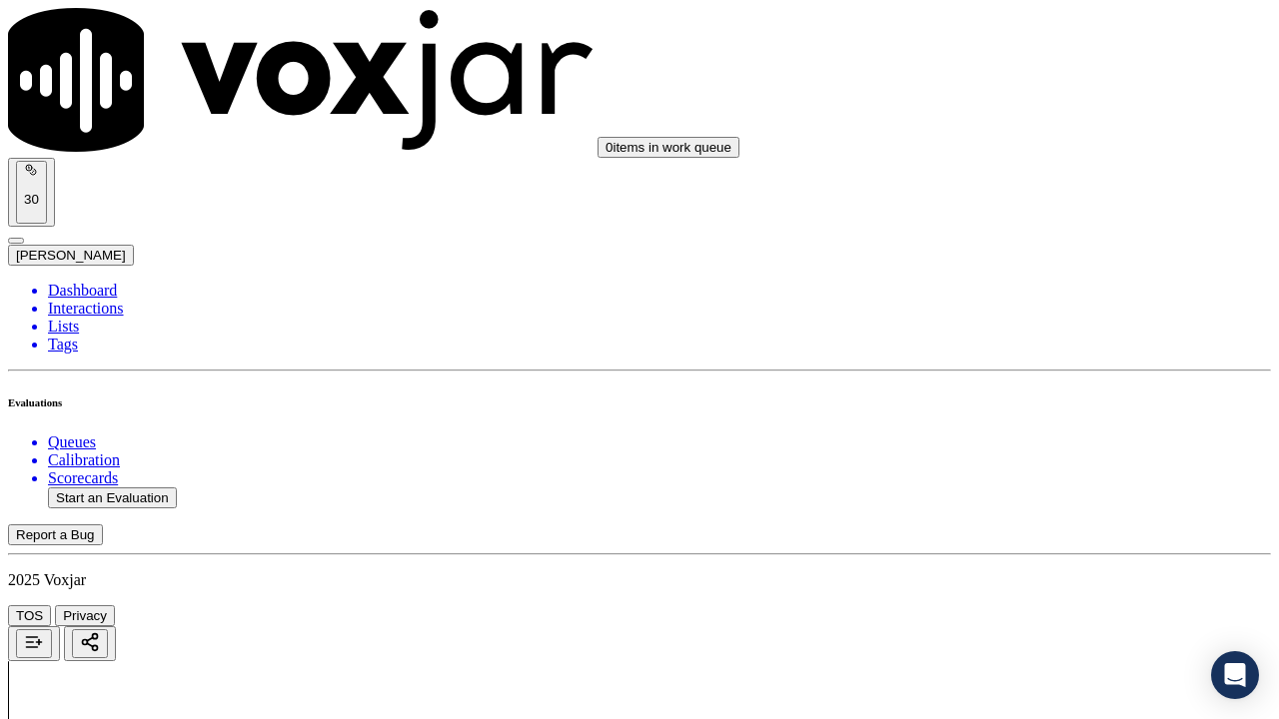
click at [1037, 244] on div "Yes" at bounding box center [1066, 246] width 226 height 18
click at [1023, 531] on div "Yes" at bounding box center [1066, 522] width 226 height 18
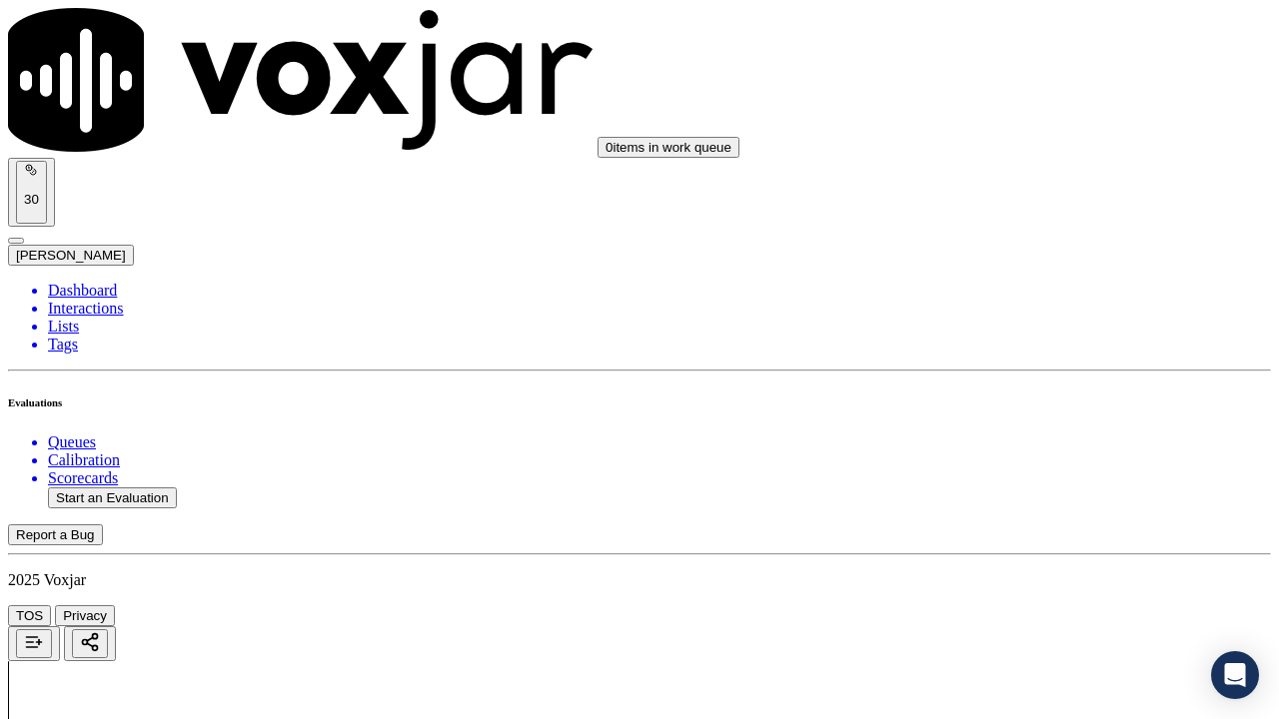
click at [1040, 407] on div "Yes" at bounding box center [1066, 398] width 226 height 18
click at [1058, 365] on div "Yes" at bounding box center [1066, 356] width 226 height 18
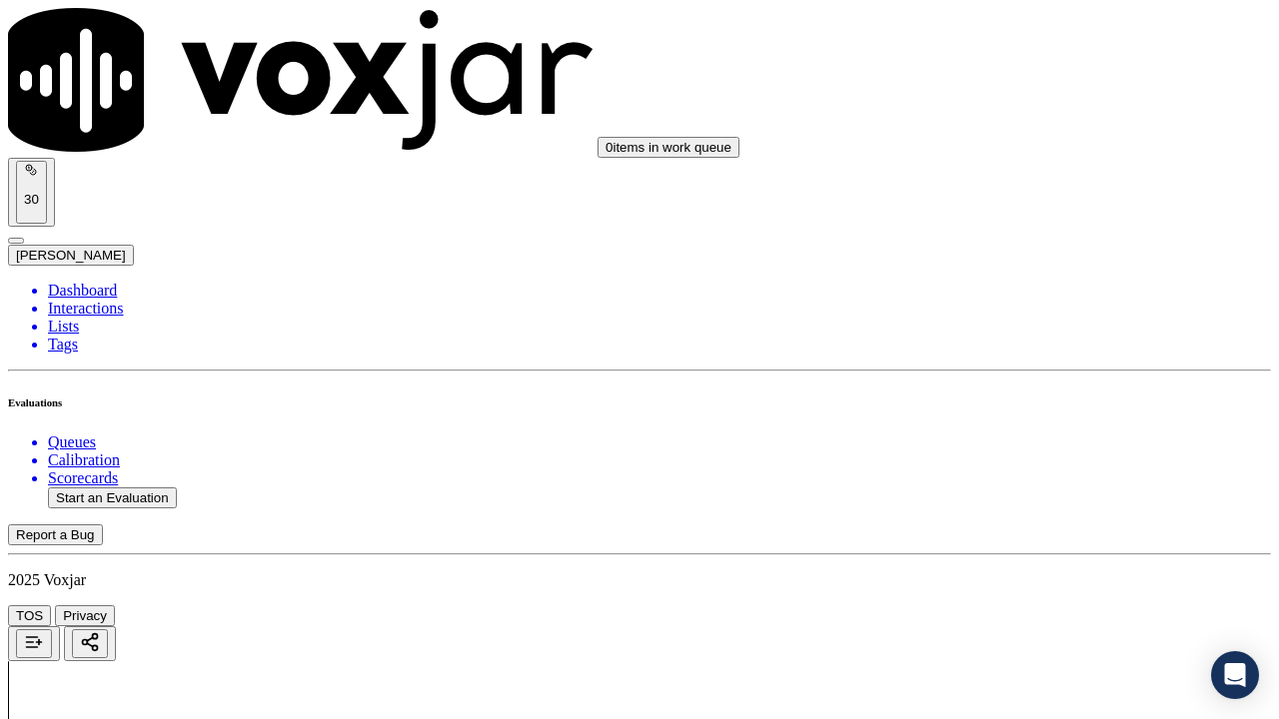
scroll to position [5696, 0]
click at [1055, 341] on div "Yes" at bounding box center [1066, 332] width 226 height 18
click at [1017, 558] on div "Yes" at bounding box center [1066, 608] width 226 height 18
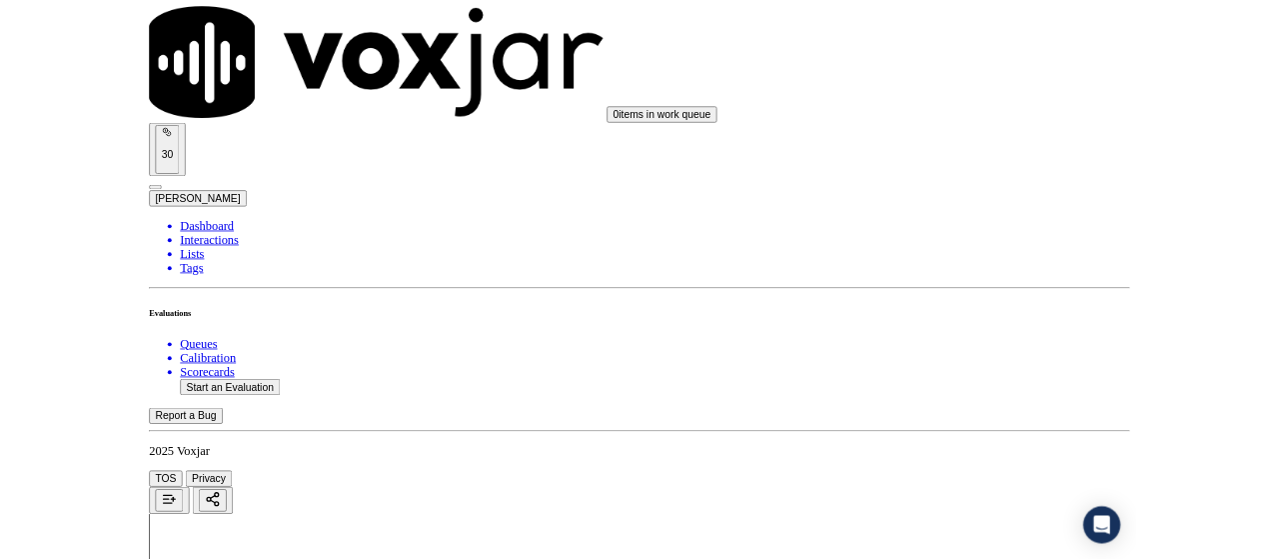
scroll to position [5811, 0]
